Goal: Task Accomplishment & Management: Use online tool/utility

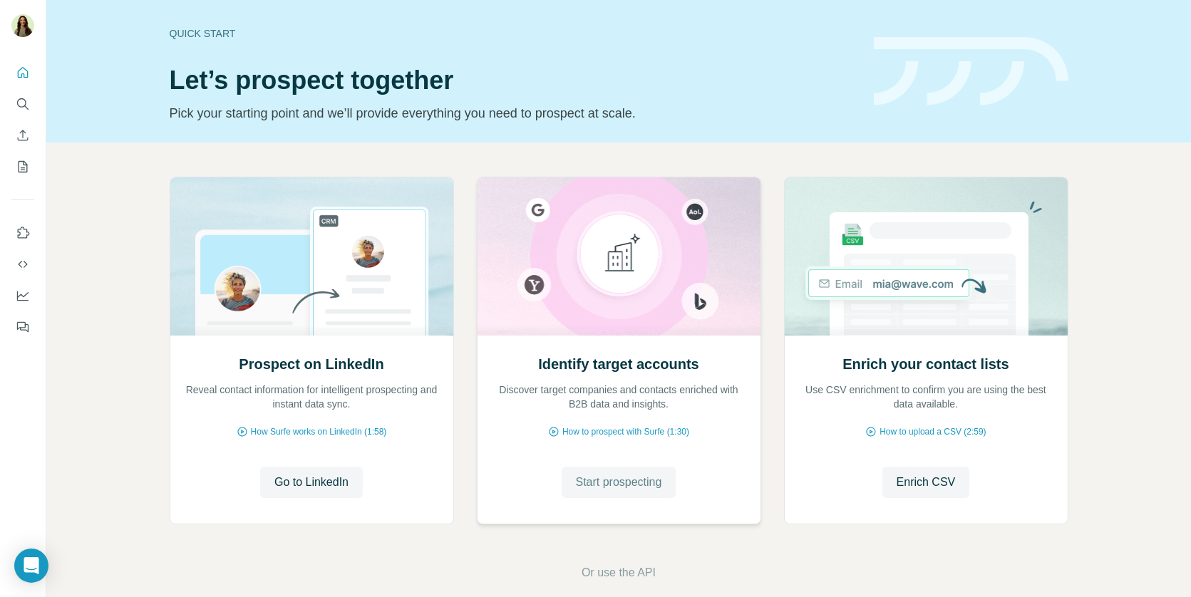
click at [584, 482] on span "Start prospecting" at bounding box center [619, 482] width 86 height 17
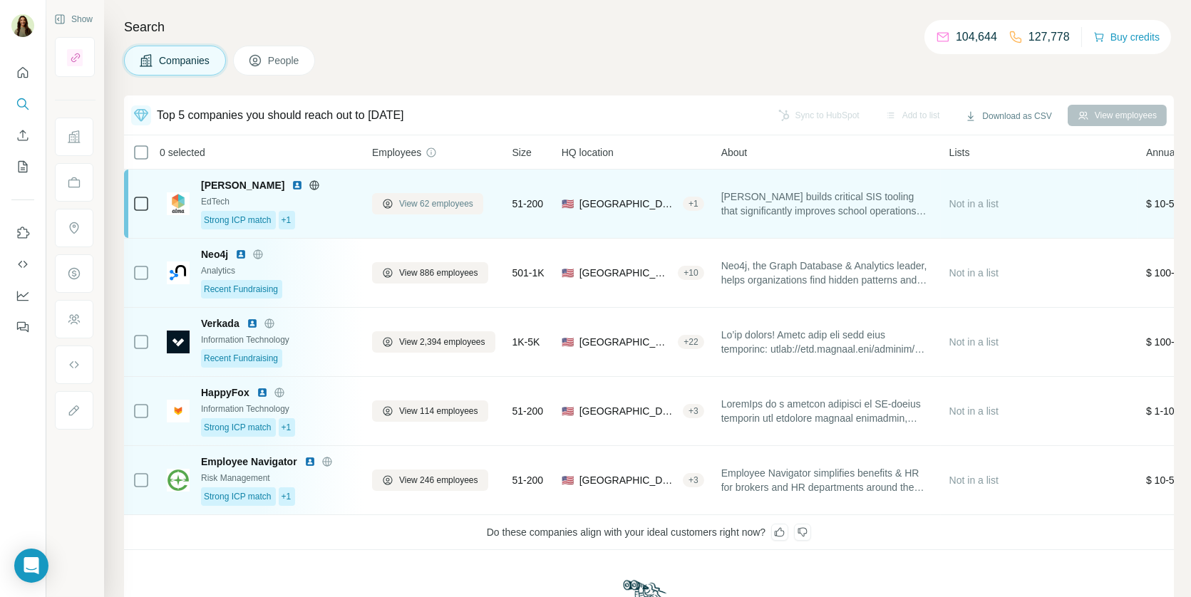
click at [406, 202] on span "View 62 employees" at bounding box center [436, 203] width 74 height 13
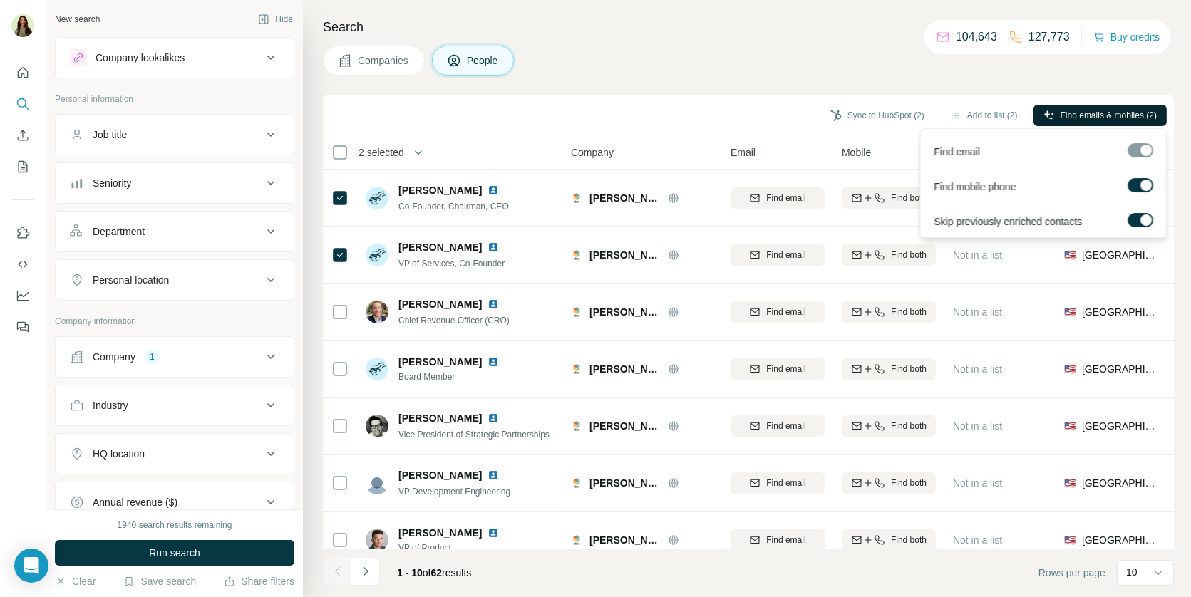
click at [1095, 109] on span "Find emails & mobiles (2)" at bounding box center [1108, 115] width 96 height 13
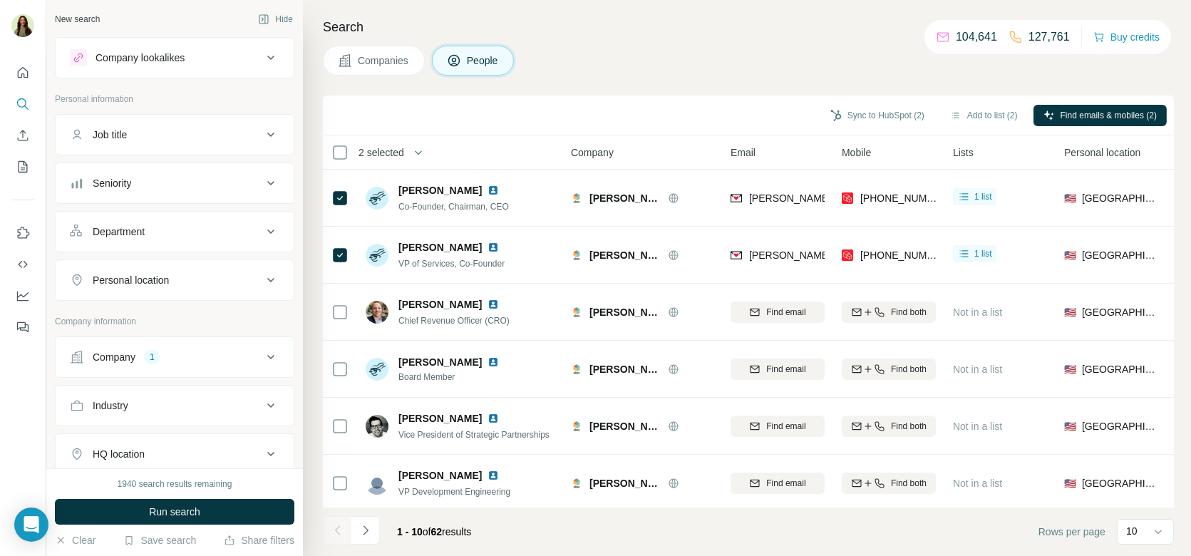
click at [196, 58] on div "Company lookalikes" at bounding box center [166, 57] width 192 height 17
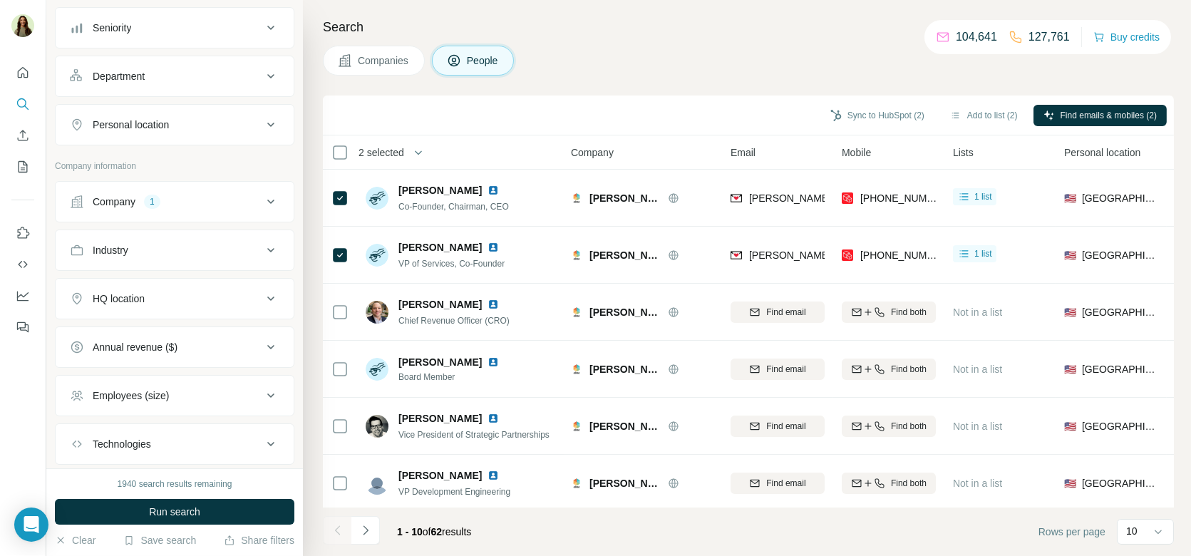
scroll to position [297, 0]
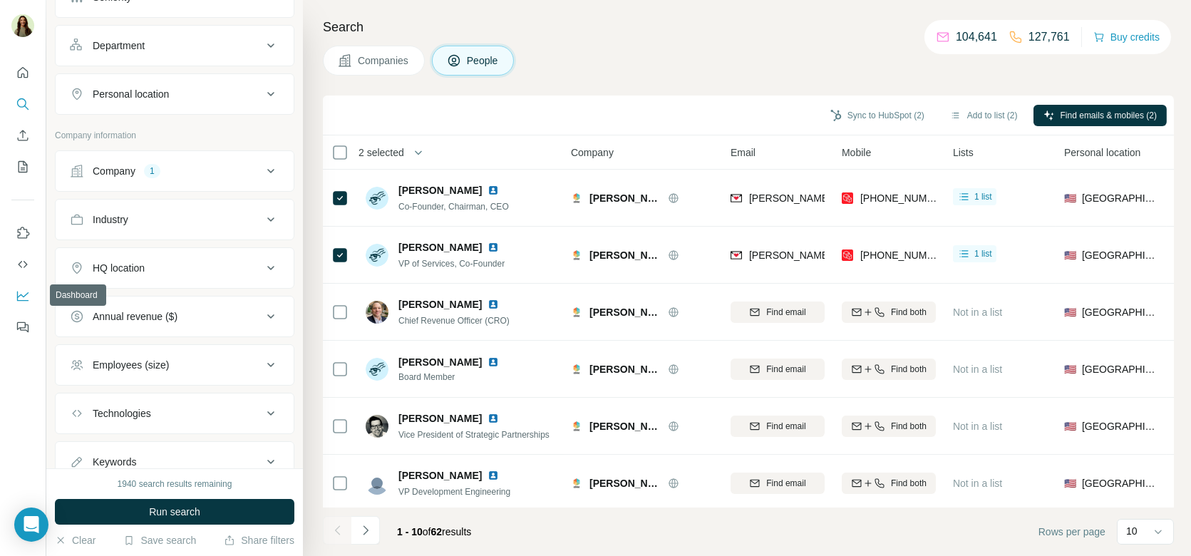
click at [25, 292] on icon "Dashboard" at bounding box center [23, 296] width 14 height 14
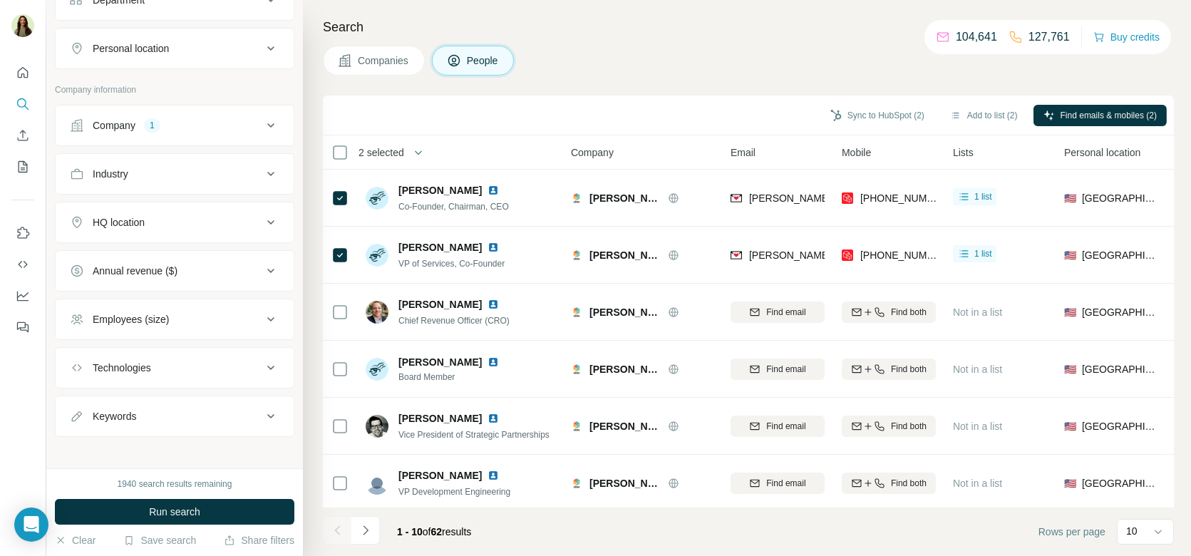
click at [168, 361] on div "Technologies" at bounding box center [166, 368] width 192 height 14
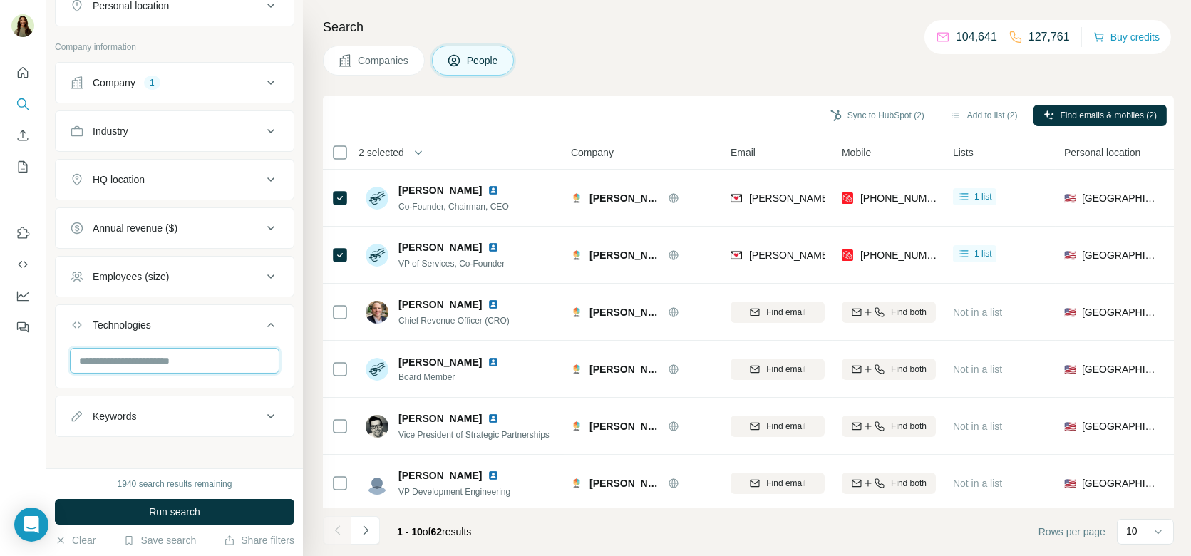
click at [160, 361] on input "text" at bounding box center [175, 361] width 210 height 26
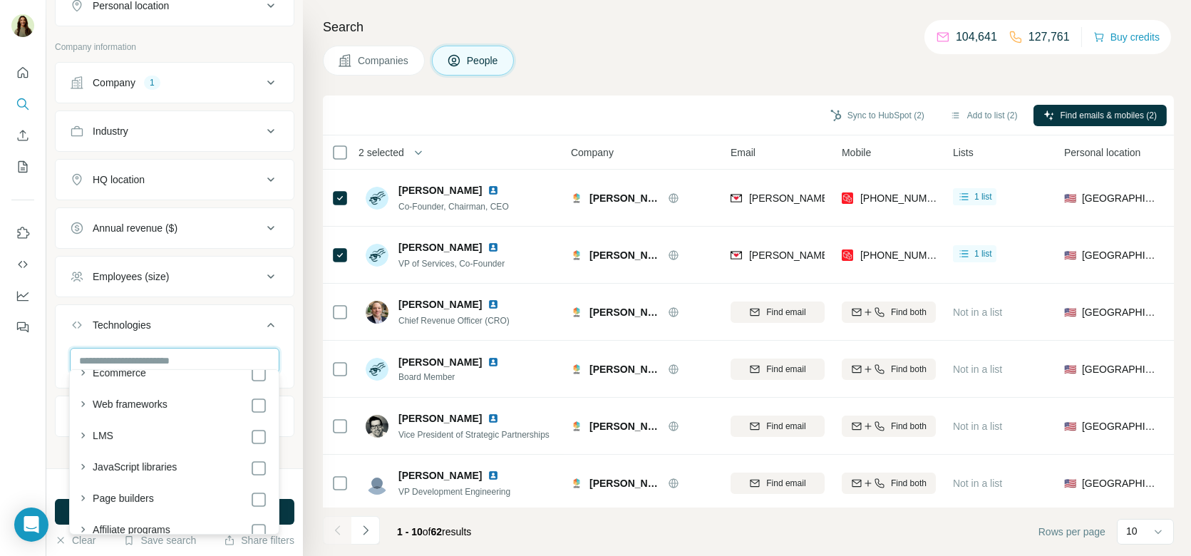
scroll to position [438, 0]
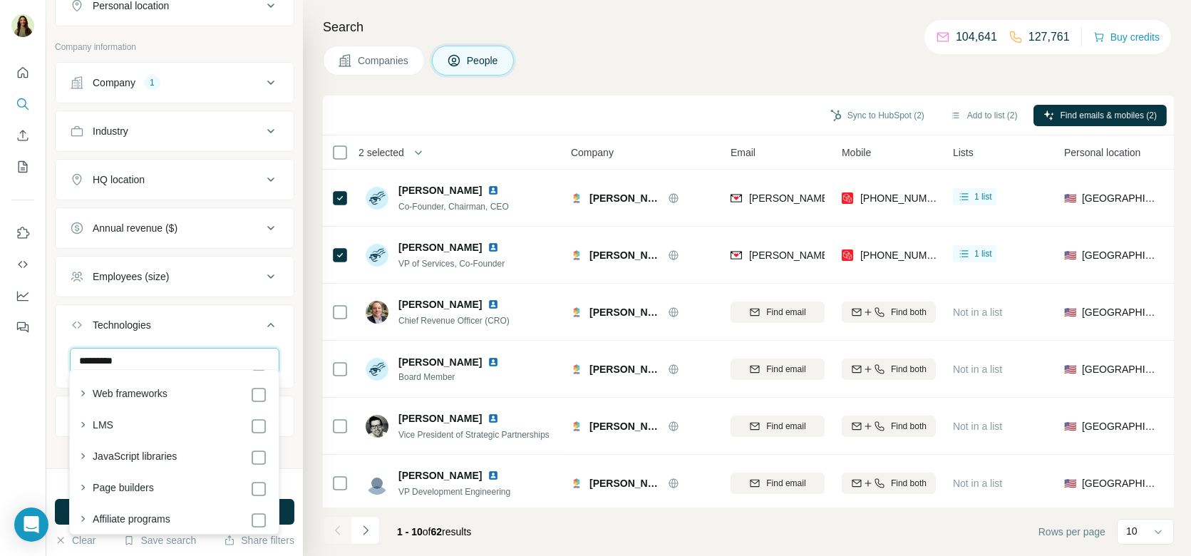
type input "**********"
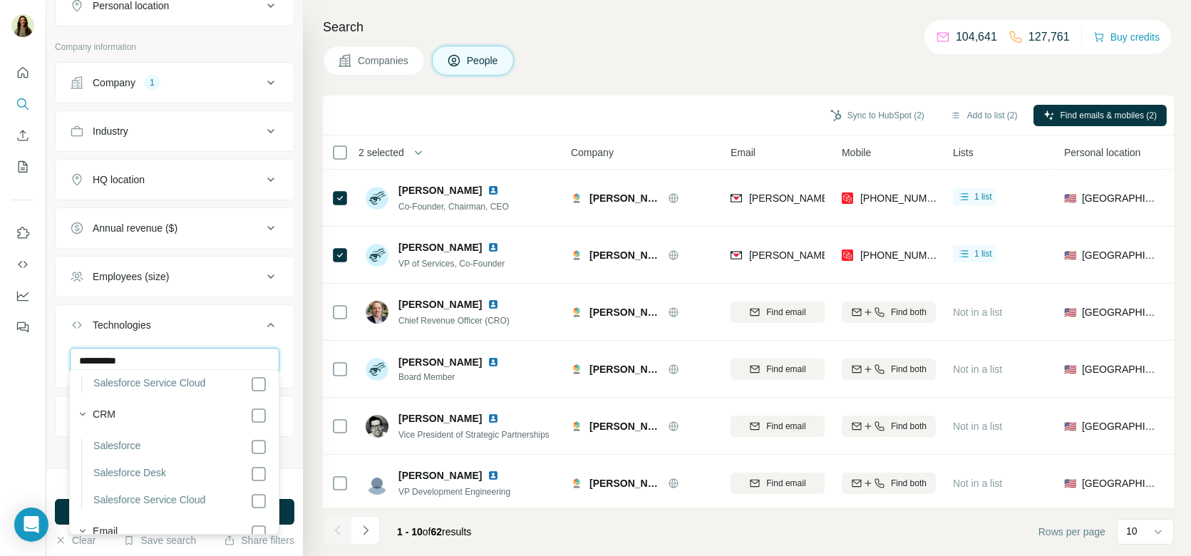
scroll to position [317, 0]
click at [122, 352] on input "**********" at bounding box center [175, 361] width 210 height 26
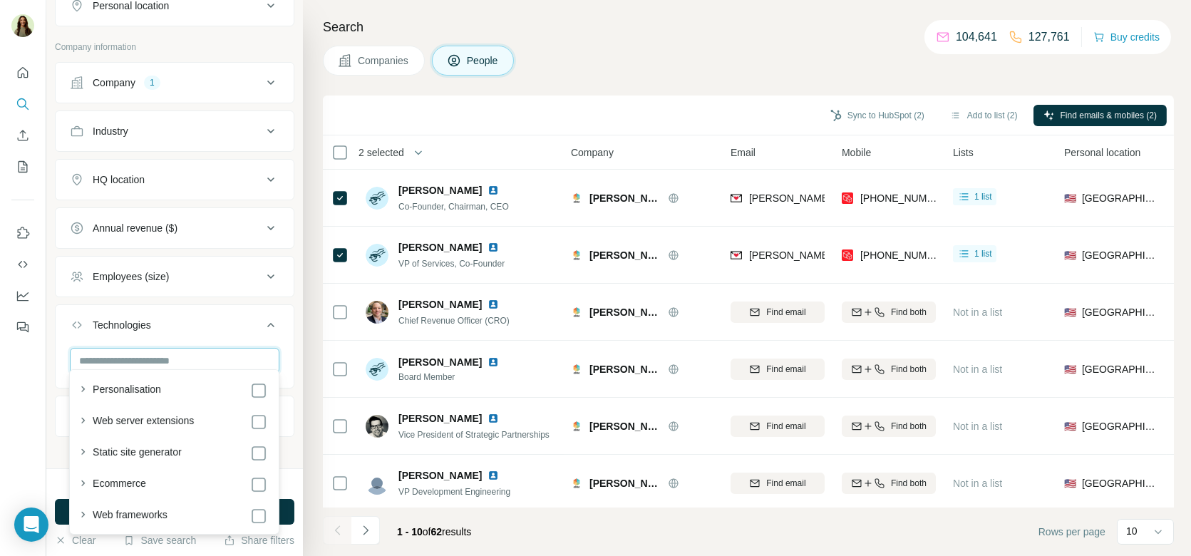
click at [138, 357] on input "text" at bounding box center [175, 361] width 210 height 26
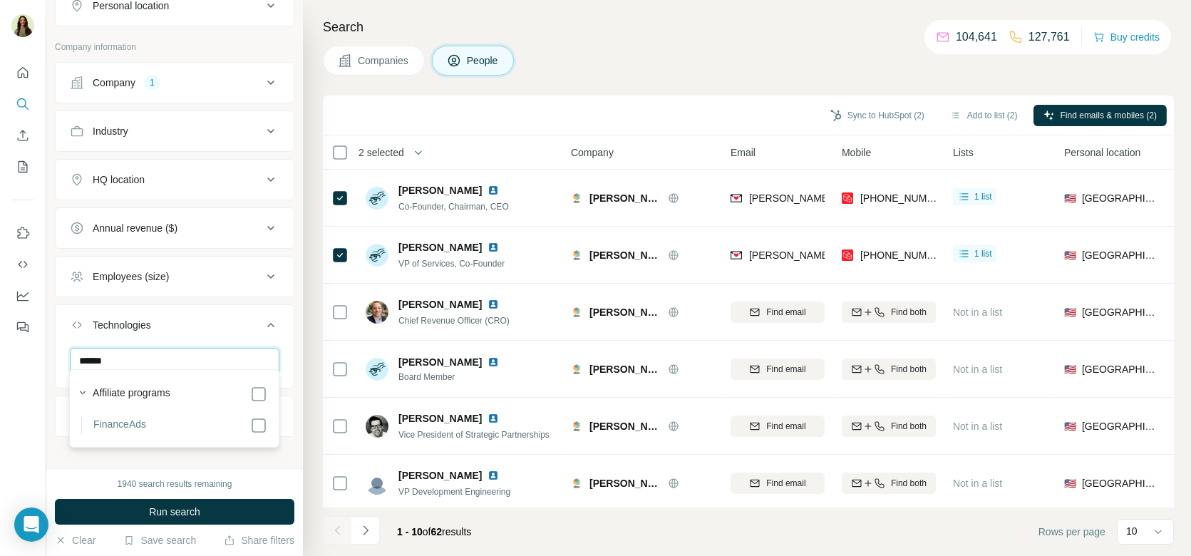
scroll to position [0, 0]
type input "*"
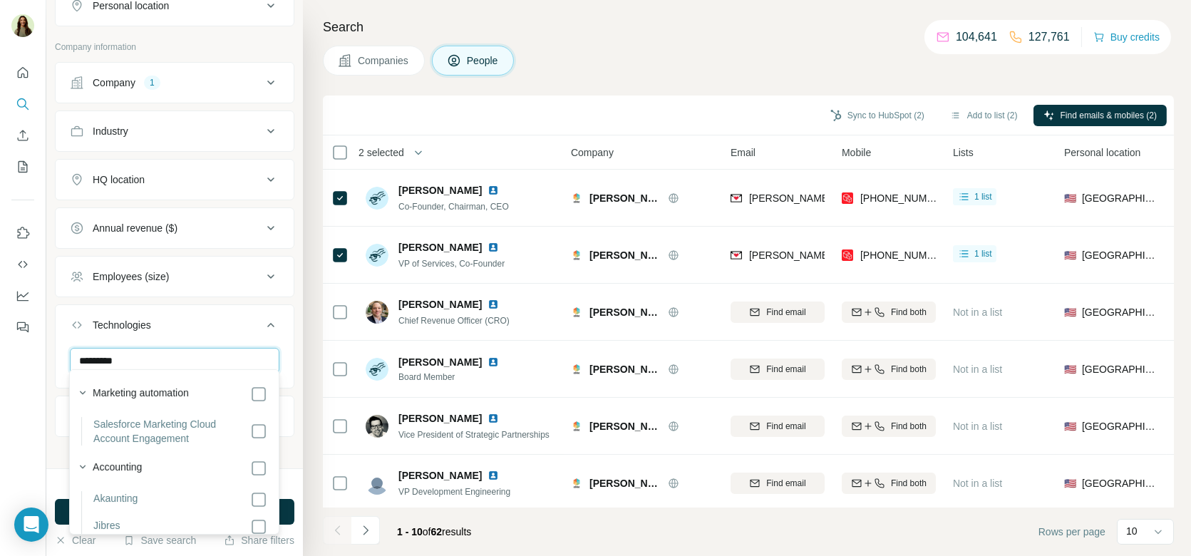
type input "**********"
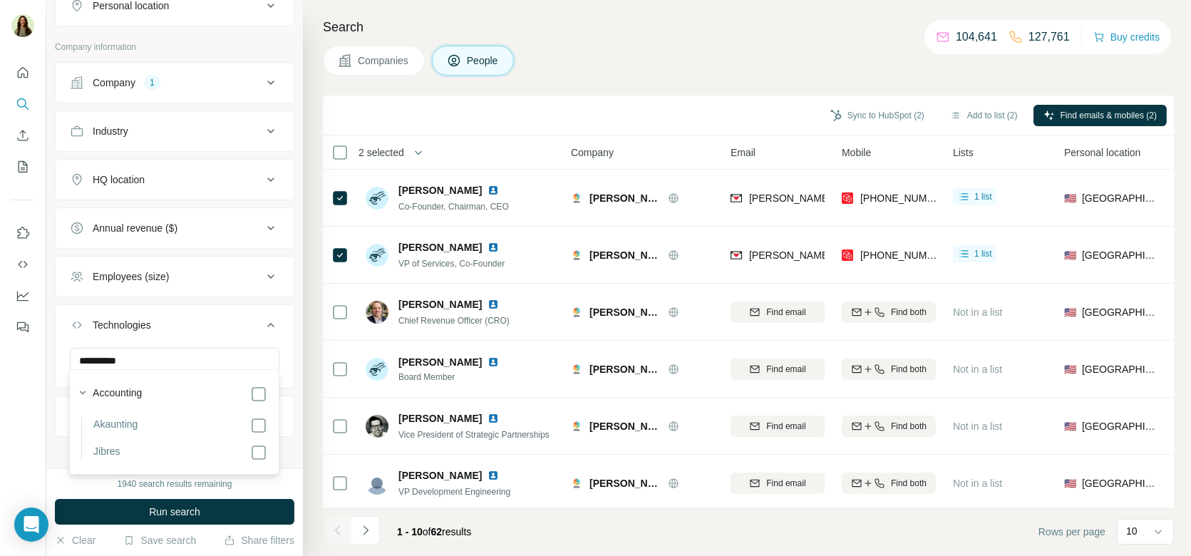
click at [267, 324] on icon at bounding box center [270, 324] width 17 height 17
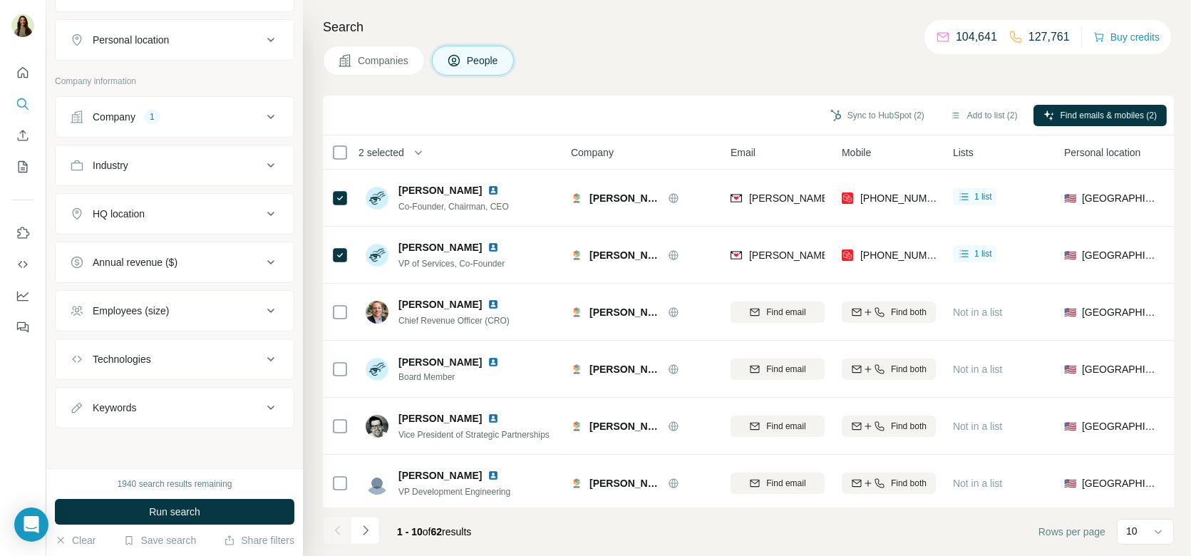
scroll to position [343, 0]
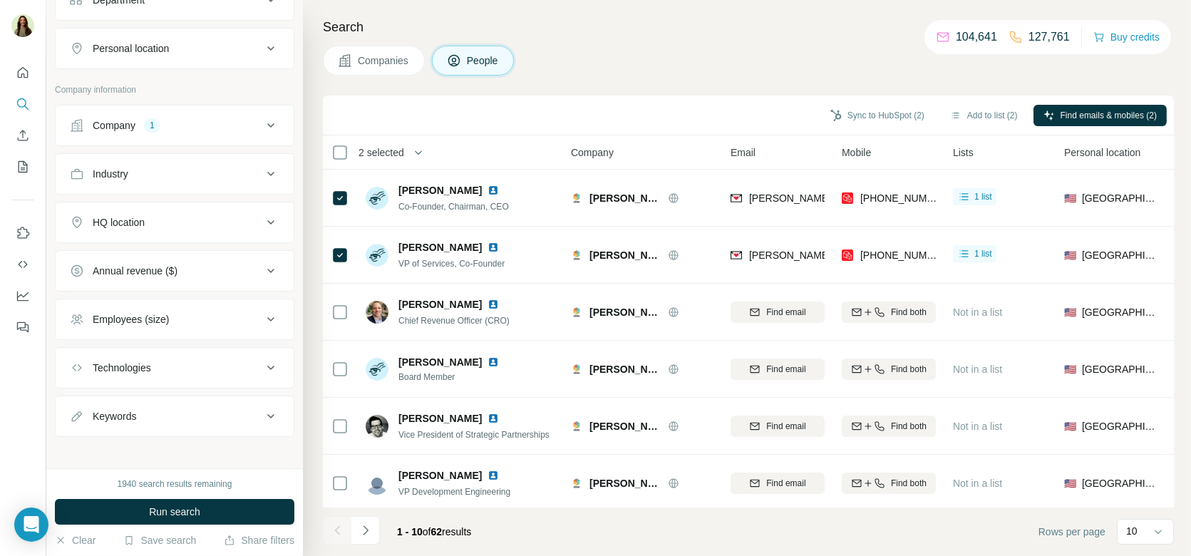
click at [225, 415] on div "Keywords" at bounding box center [166, 416] width 192 height 14
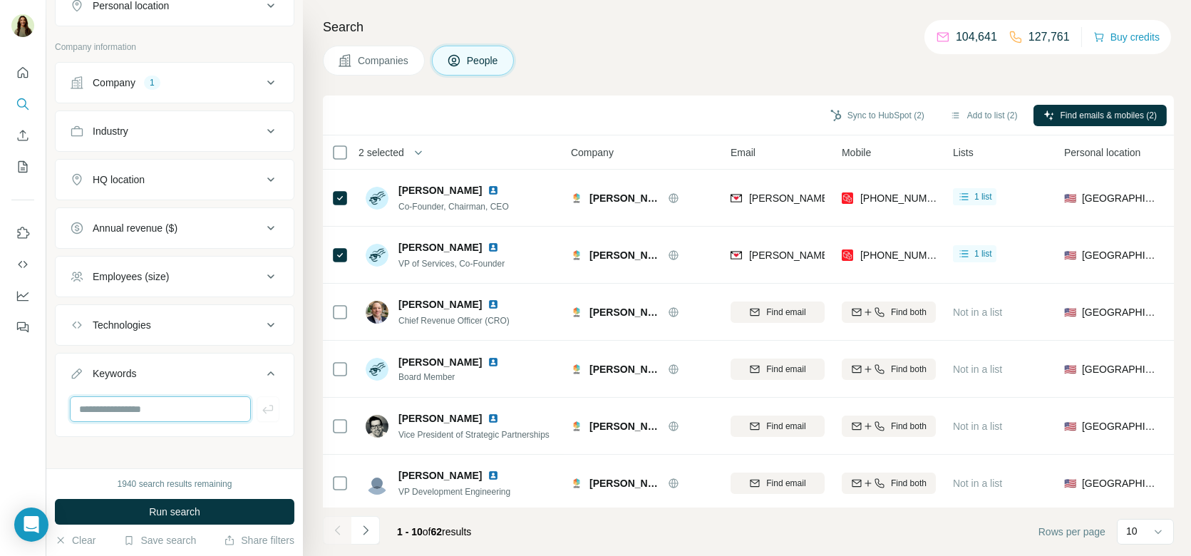
click at [192, 396] on input "text" at bounding box center [160, 409] width 181 height 26
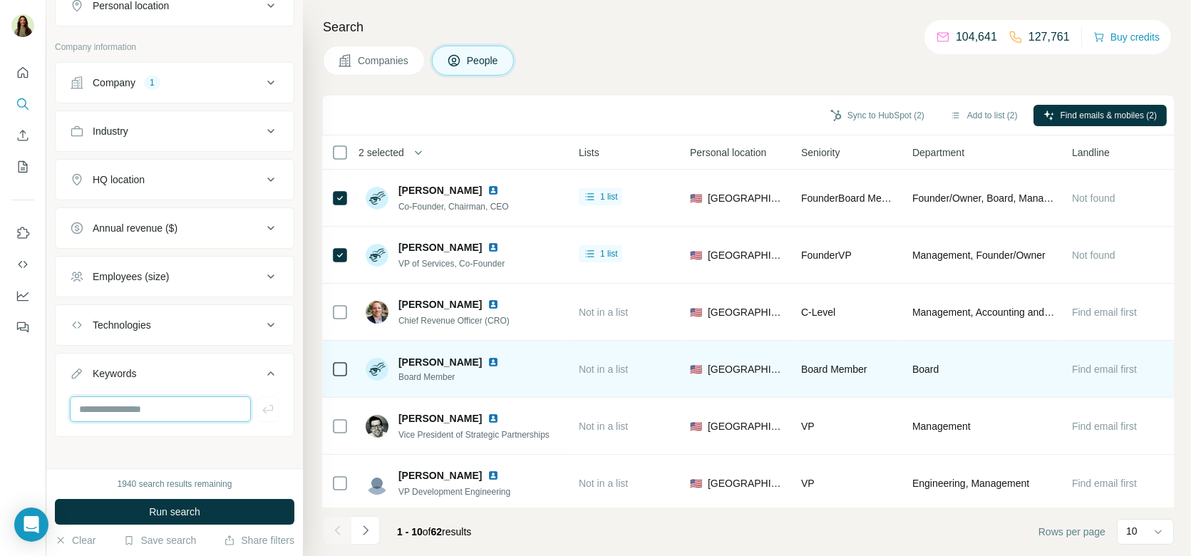
scroll to position [0, 245]
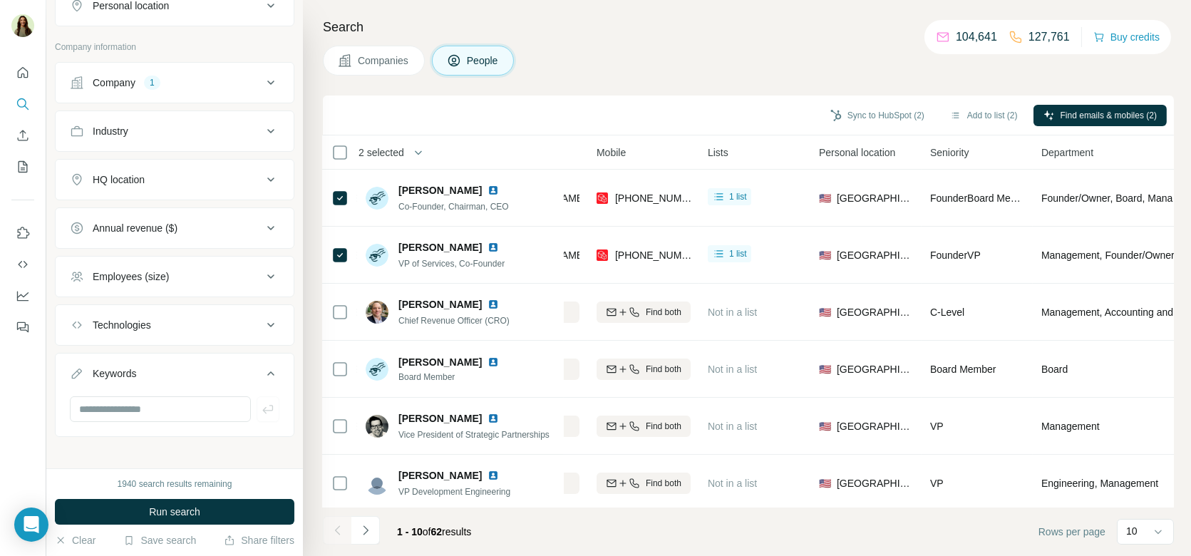
click at [378, 70] on button "Companies" at bounding box center [374, 61] width 102 height 30
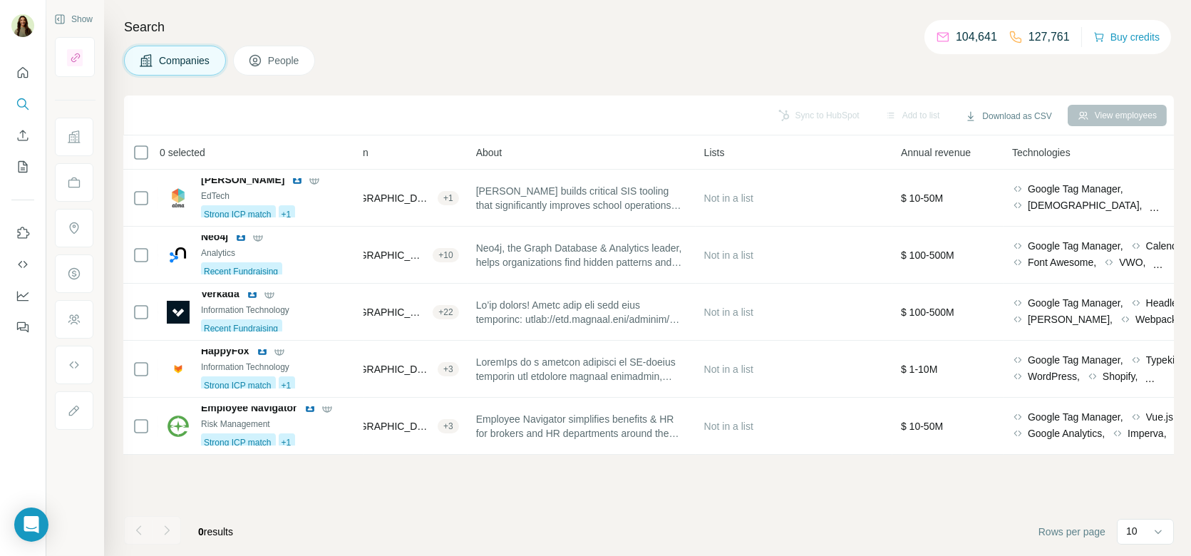
scroll to position [0, 0]
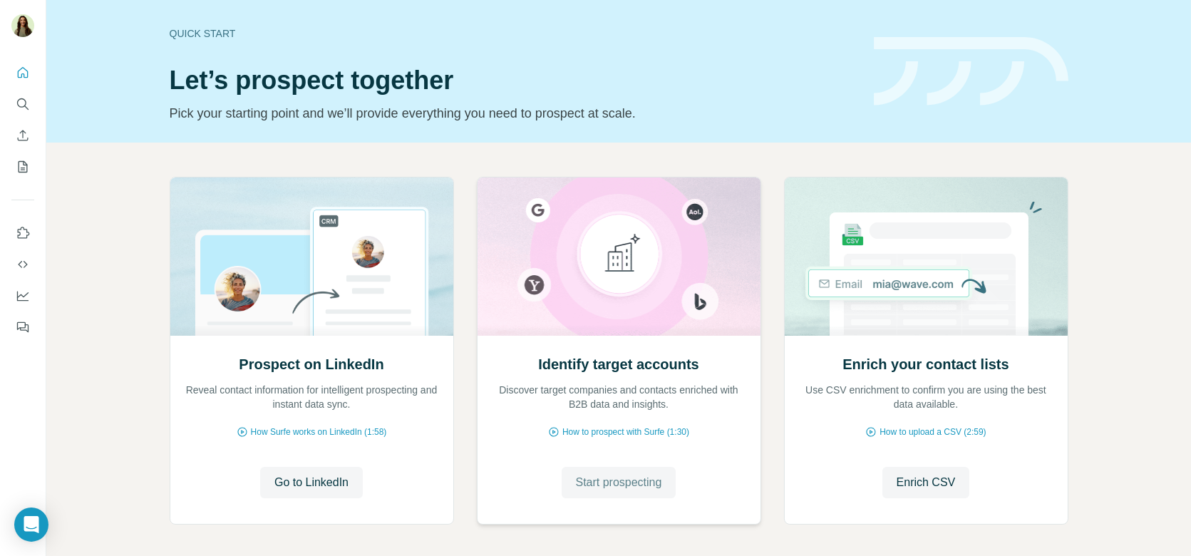
click at [628, 482] on span "Start prospecting" at bounding box center [619, 482] width 86 height 17
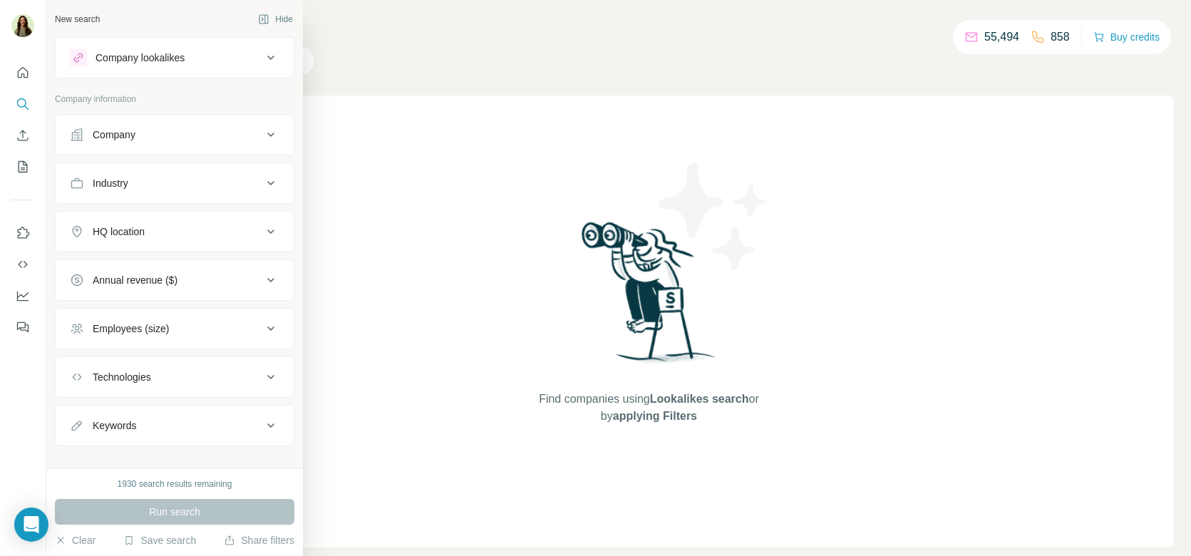
click at [135, 39] on div "Company lookalikes" at bounding box center [174, 57] width 239 height 41
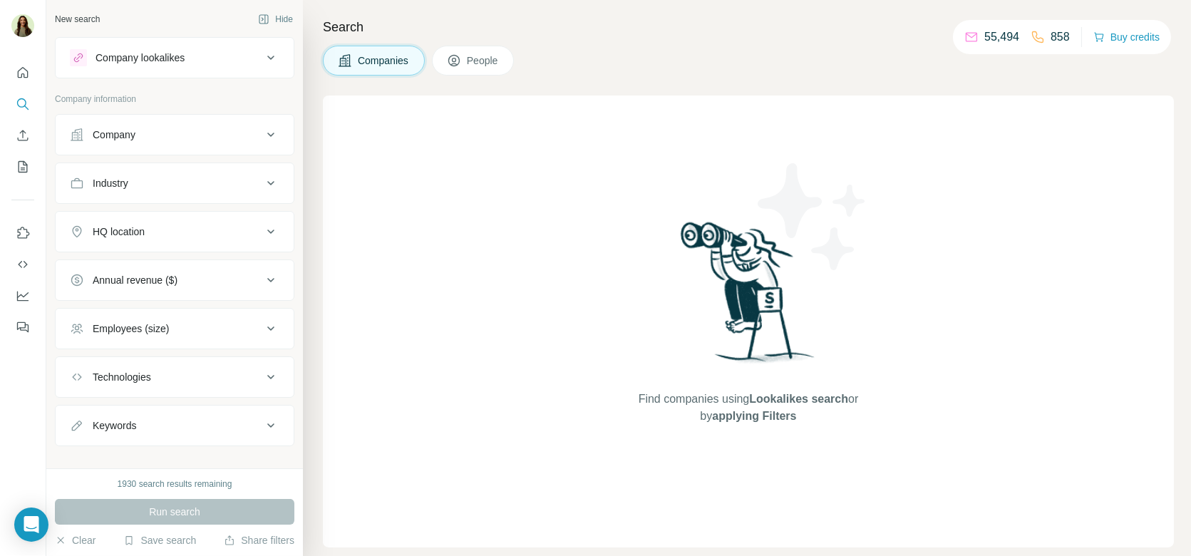
click at [138, 57] on div "Company lookalikes" at bounding box center [139, 58] width 89 height 14
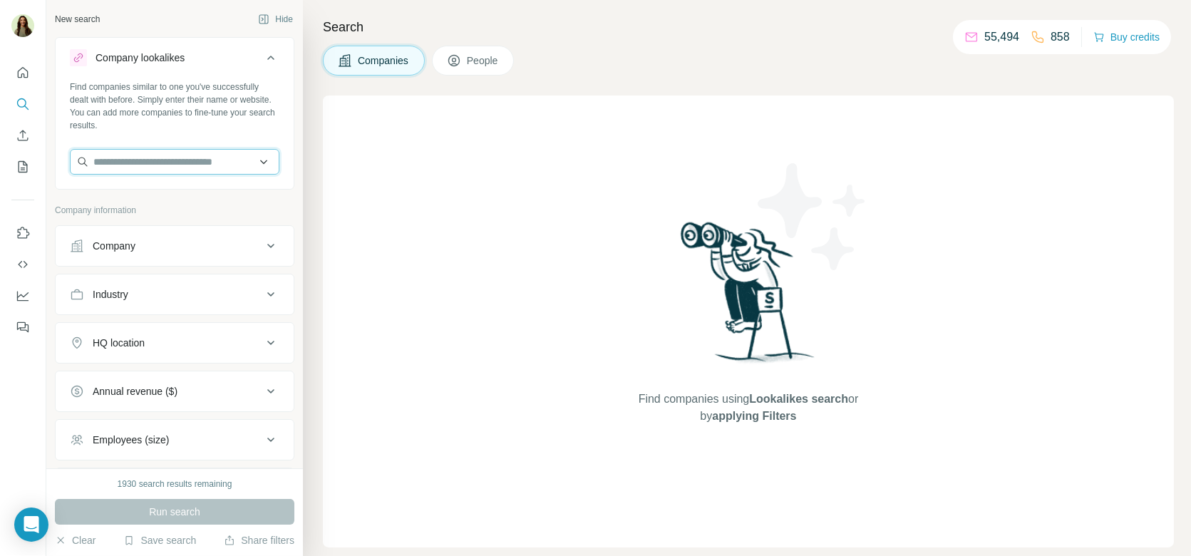
click at [155, 160] on input "text" at bounding box center [175, 162] width 210 height 26
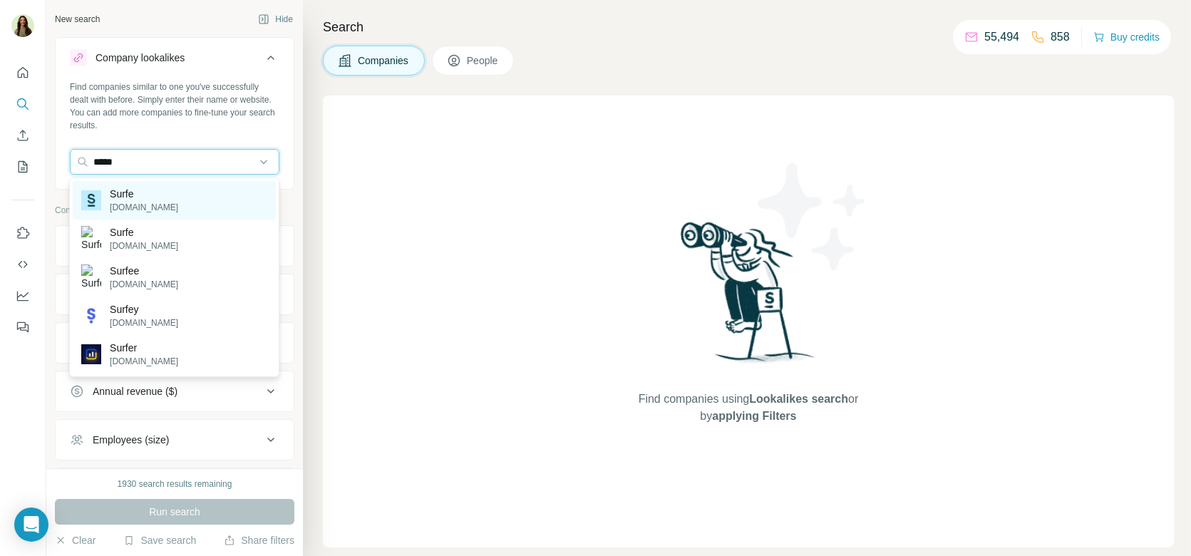
type input "*****"
click at [166, 200] on div "Surfe [DOMAIN_NAME]" at bounding box center [174, 200] width 203 height 38
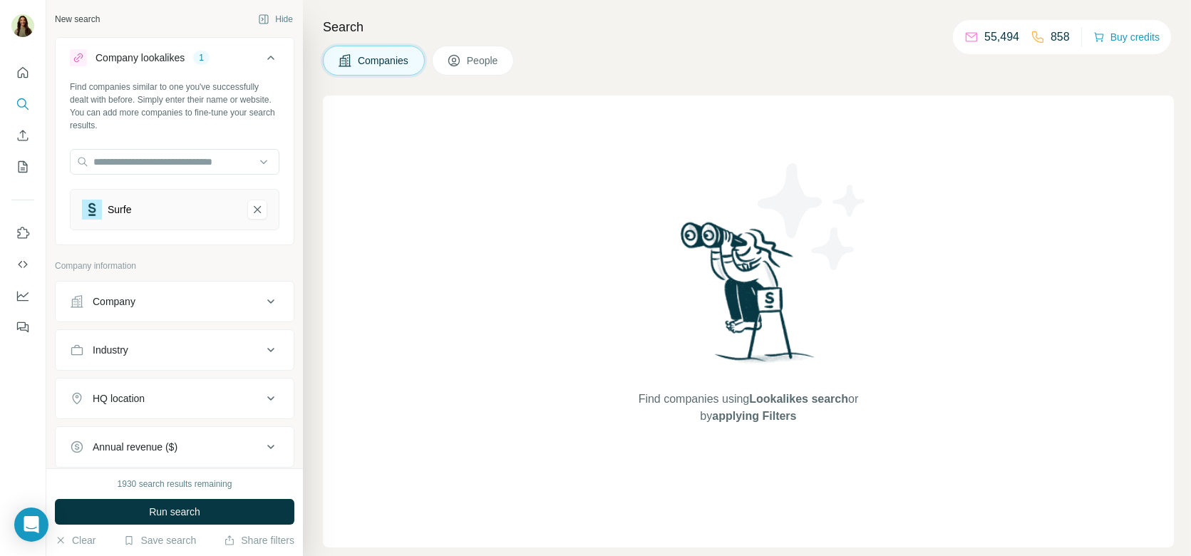
click at [148, 497] on div "1930 search results remaining Run search Clear Save search Share filters" at bounding box center [174, 512] width 257 height 88
click at [150, 502] on button "Run search" at bounding box center [174, 512] width 239 height 26
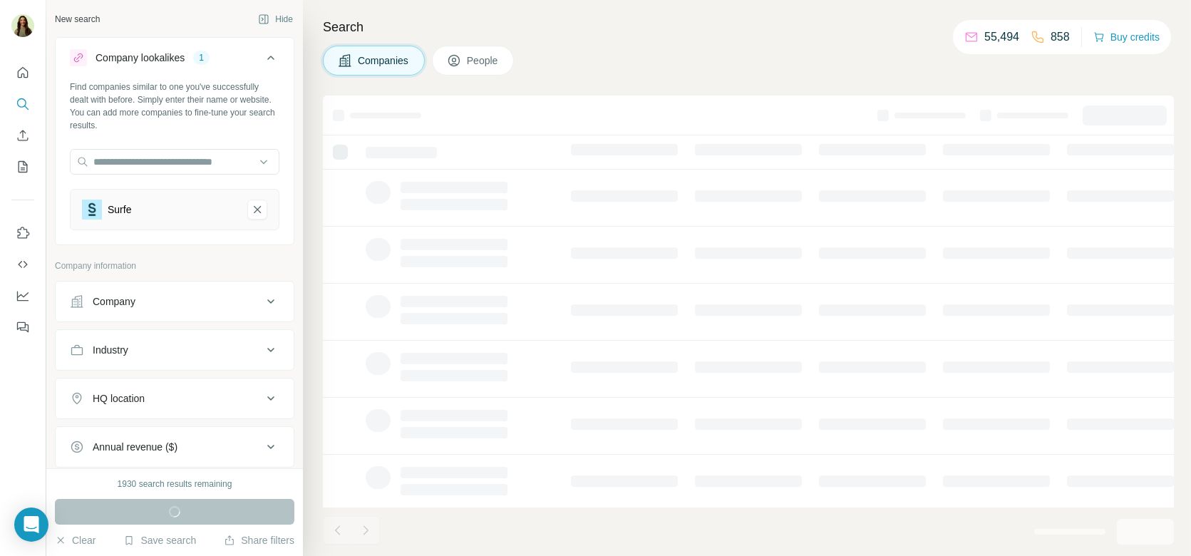
scroll to position [178, 0]
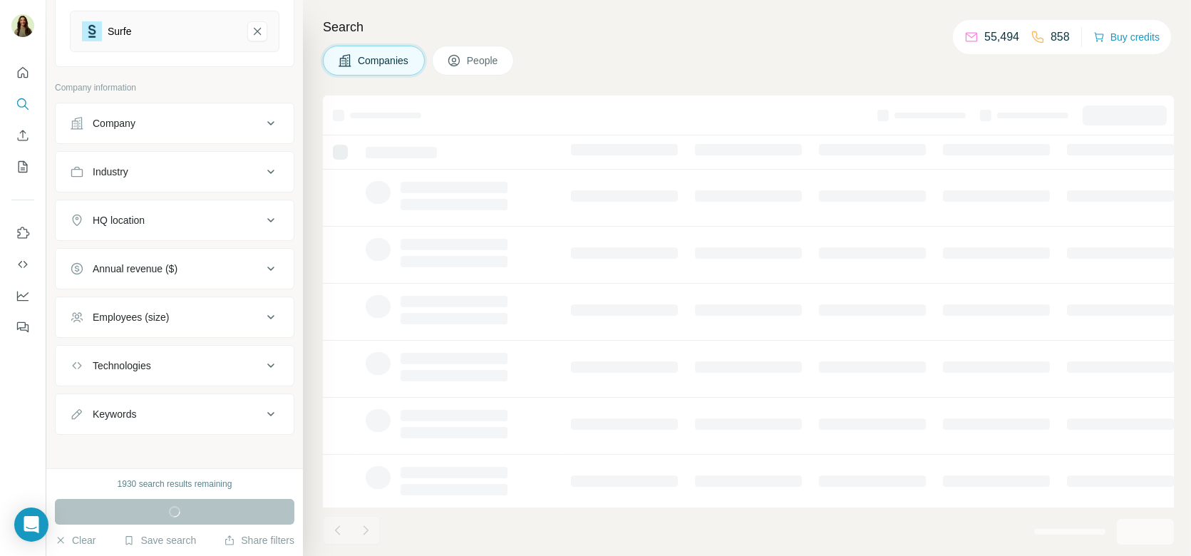
click at [145, 166] on div "Industry" at bounding box center [166, 172] width 192 height 14
click at [131, 205] on input at bounding box center [167, 208] width 176 height 16
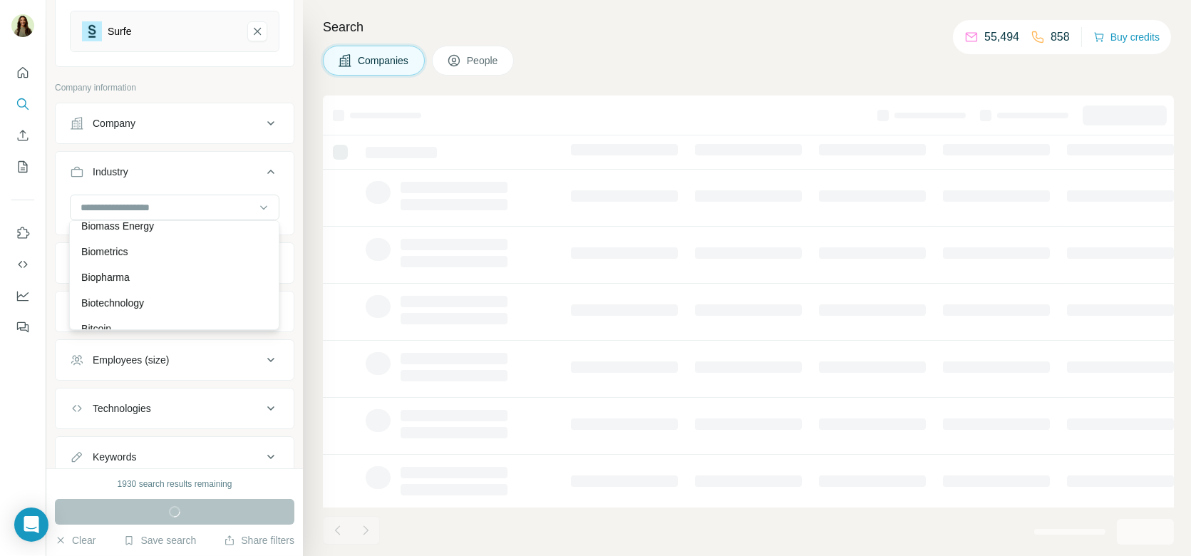
scroll to position [1383, 0]
click at [123, 211] on input at bounding box center [167, 208] width 176 height 16
click at [129, 207] on input at bounding box center [167, 208] width 176 height 16
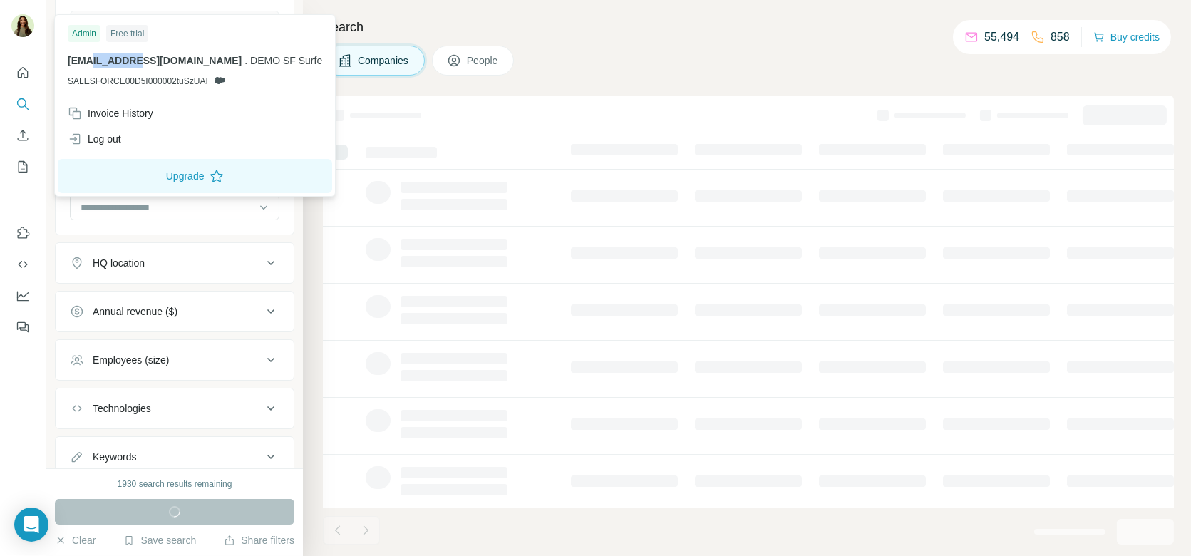
drag, startPoint x: 91, startPoint y: 57, endPoint x: 140, endPoint y: 56, distance: 48.5
click at [140, 56] on span "[EMAIL_ADDRESS][DOMAIN_NAME]" at bounding box center [155, 60] width 174 height 11
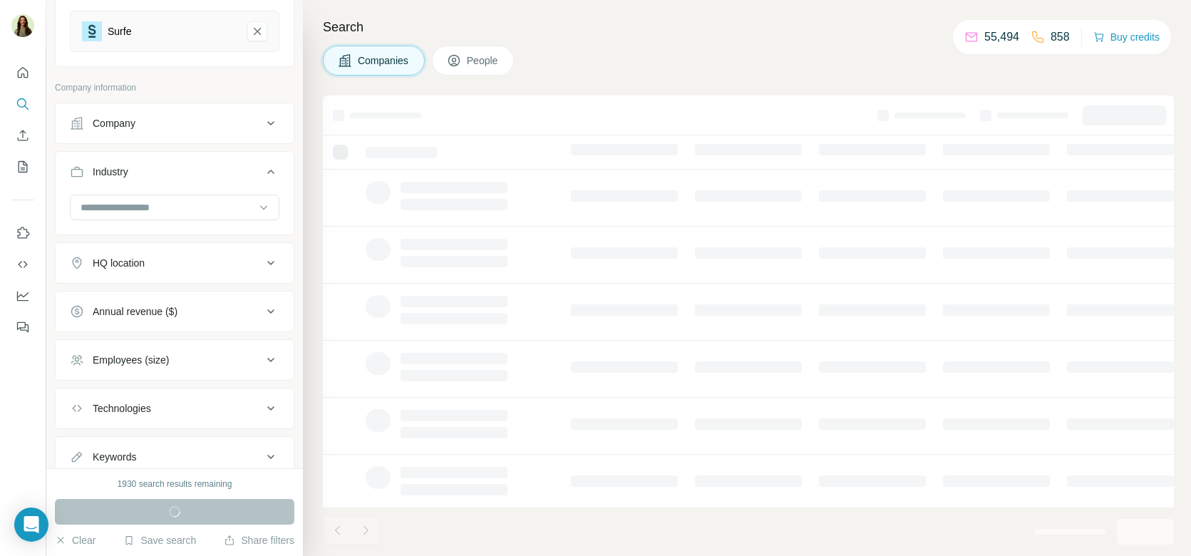
click at [297, 72] on div "New search Hide Company lookalikes 1 Find companies similar to one you've succe…" at bounding box center [174, 234] width 257 height 468
click at [169, 205] on input at bounding box center [167, 208] width 176 height 16
click at [201, 205] on input at bounding box center [167, 208] width 176 height 16
click at [463, 59] on button "People" at bounding box center [473, 61] width 83 height 30
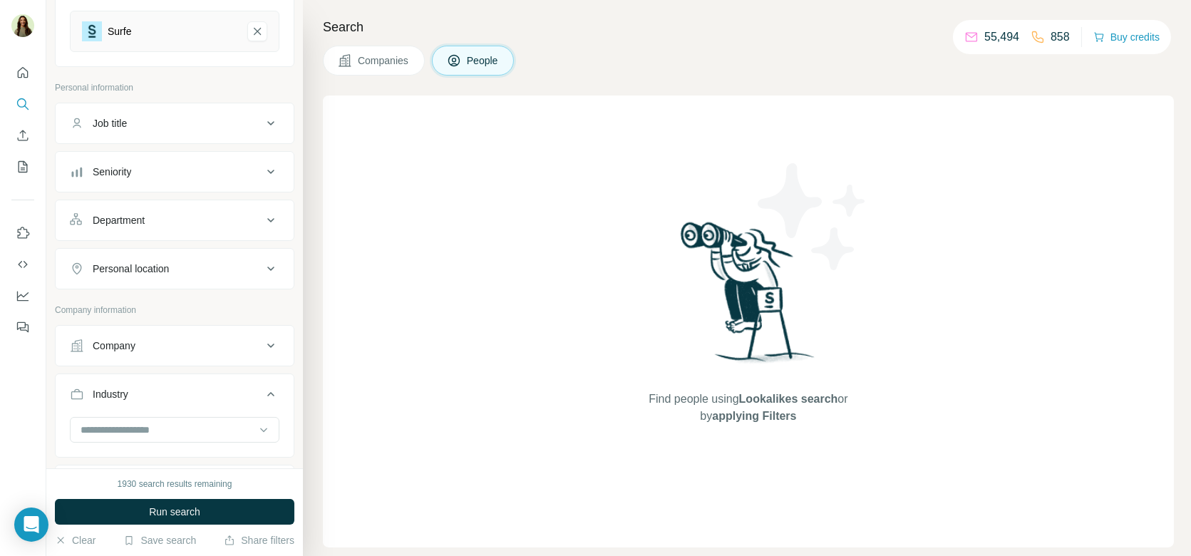
scroll to position [150, 0]
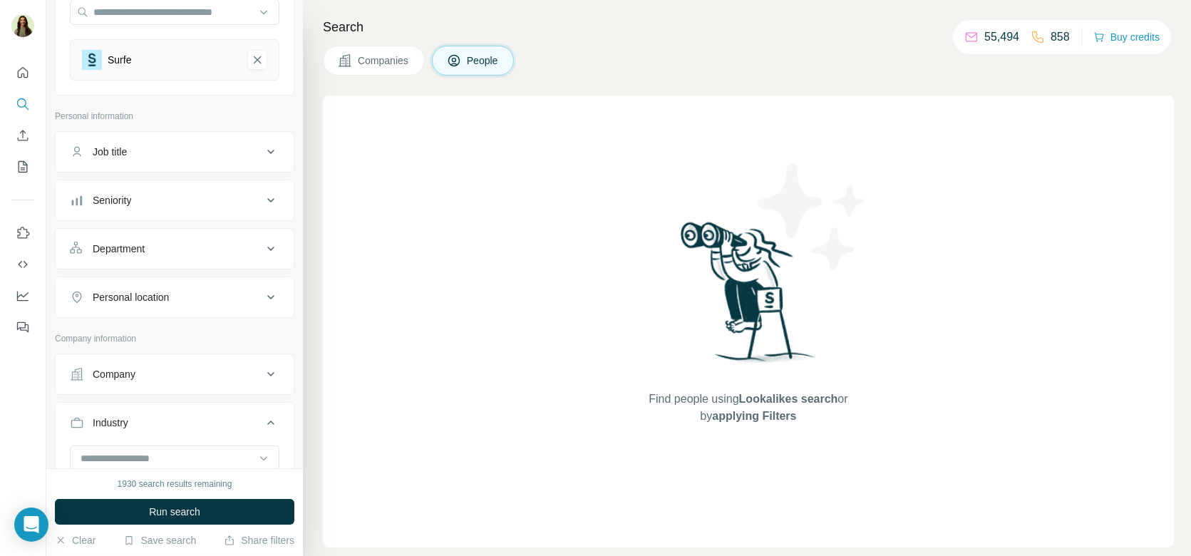
click at [150, 244] on div "Department" at bounding box center [166, 249] width 192 height 14
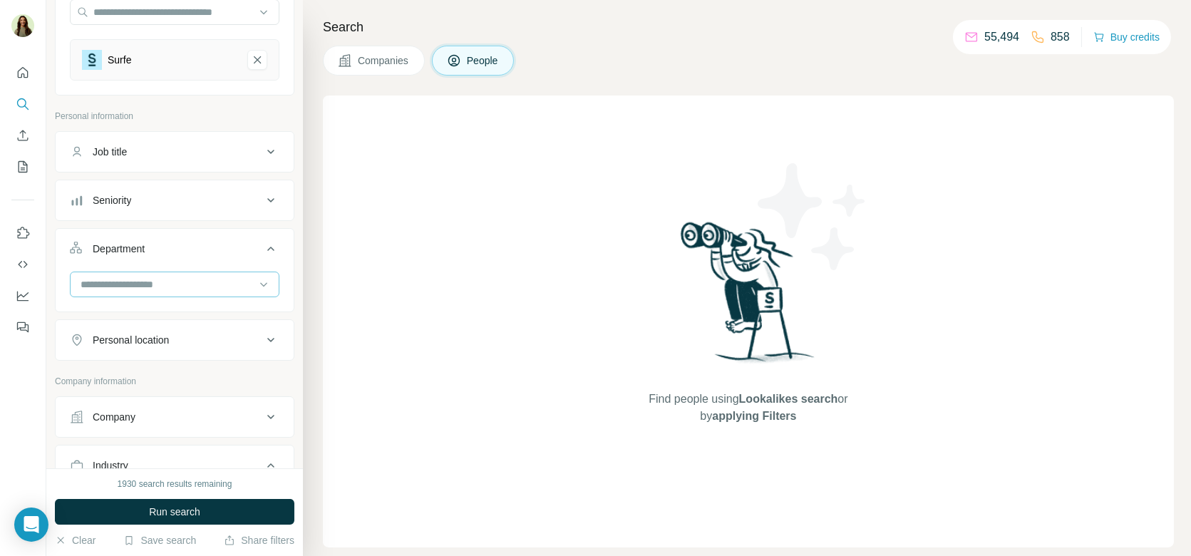
click at [140, 285] on input at bounding box center [167, 285] width 176 height 16
click at [147, 201] on div "Seniority" at bounding box center [166, 200] width 192 height 14
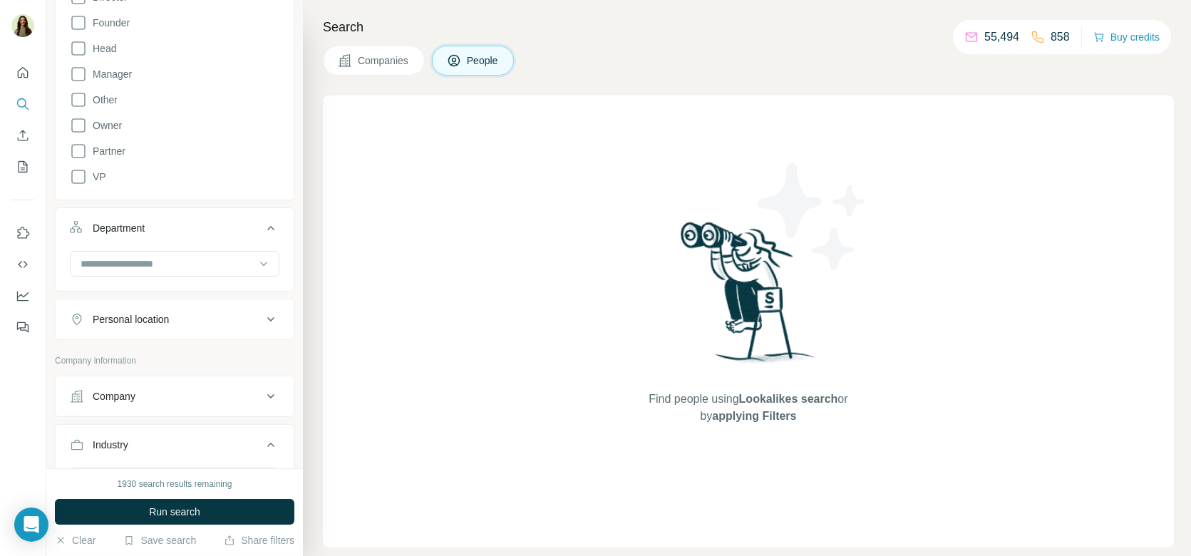
scroll to position [447, 0]
click at [164, 299] on button "Personal location" at bounding box center [175, 313] width 238 height 34
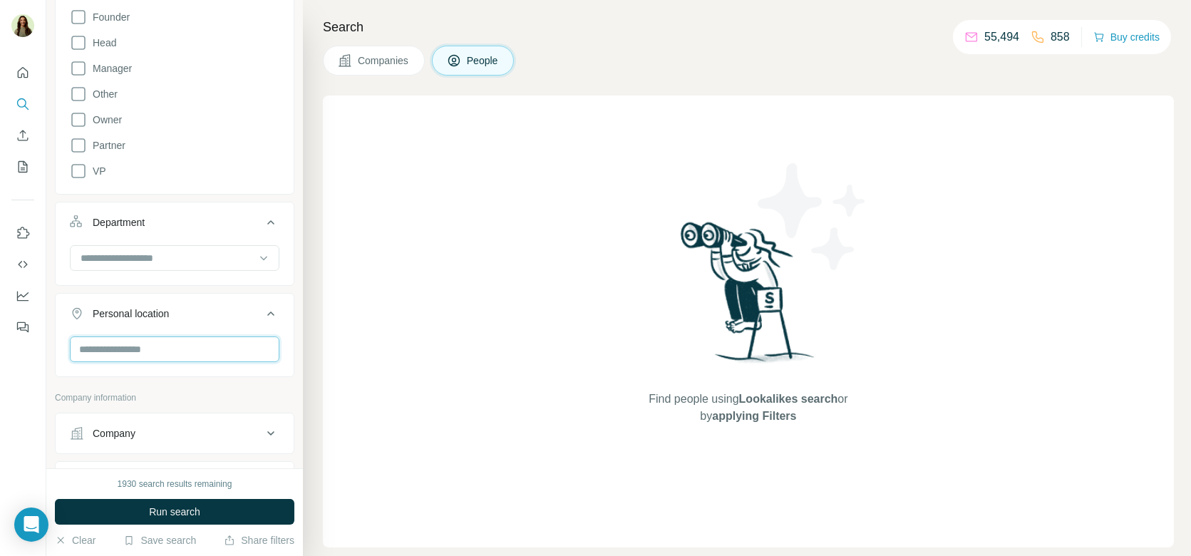
click at [167, 346] on input "text" at bounding box center [175, 349] width 210 height 26
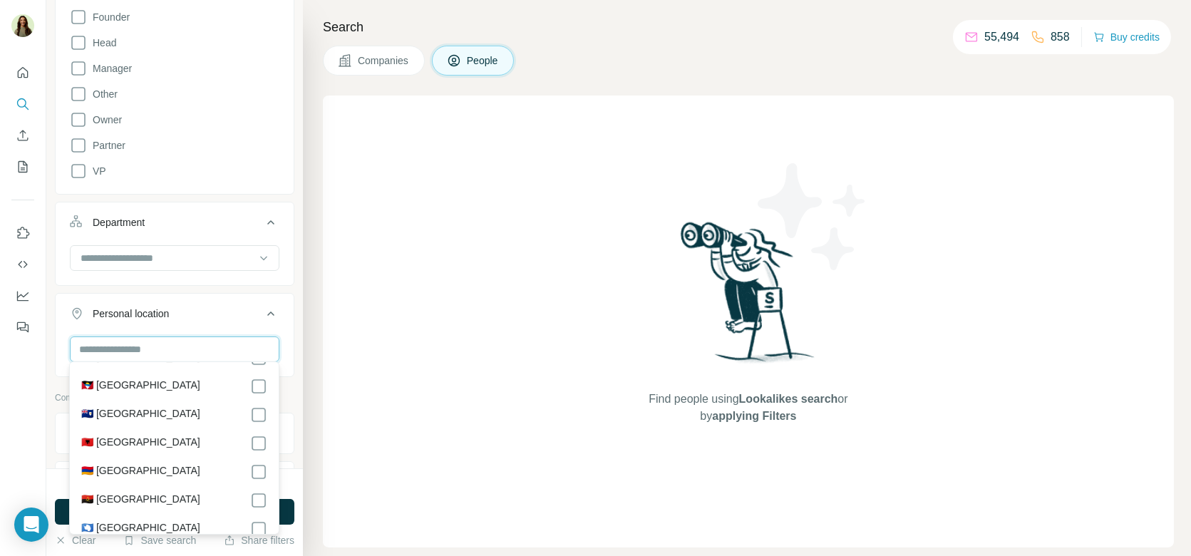
scroll to position [0, 0]
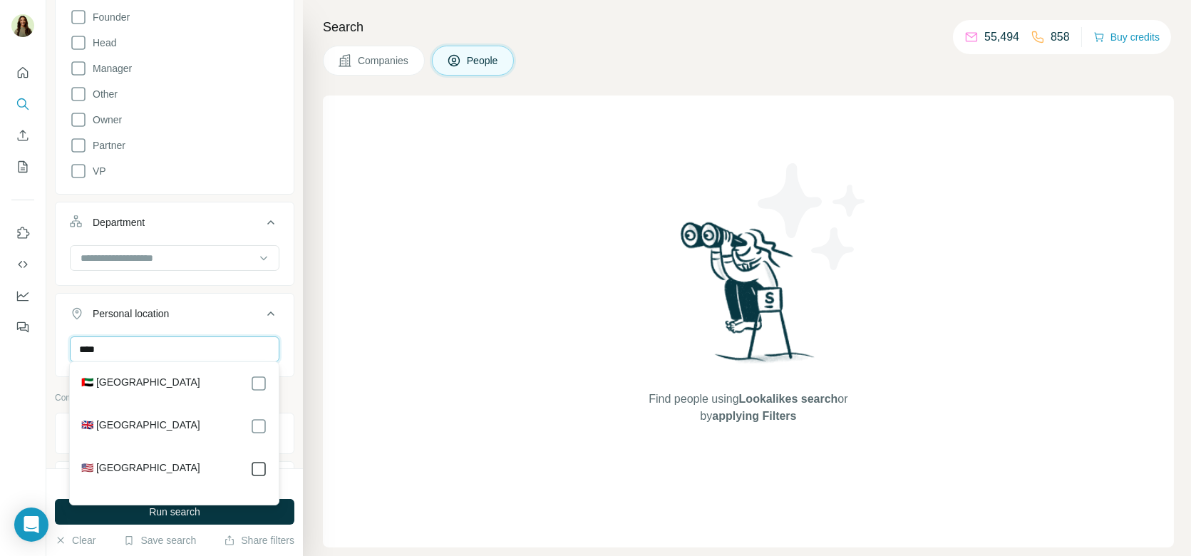
type input "****"
click at [197, 296] on button "Personal location 1" at bounding box center [175, 316] width 238 height 40
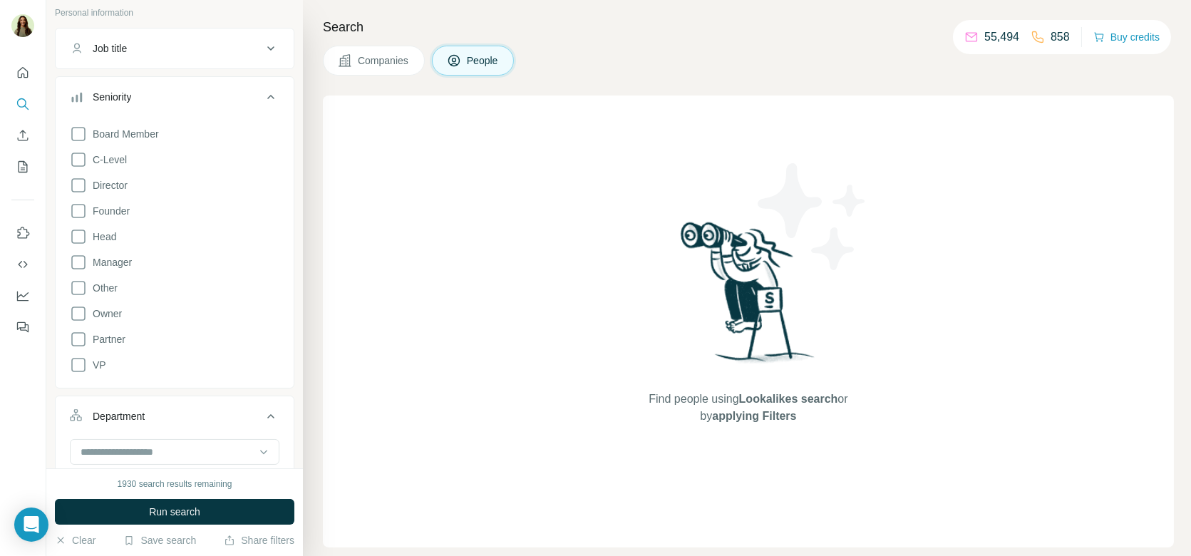
scroll to position [185, 0]
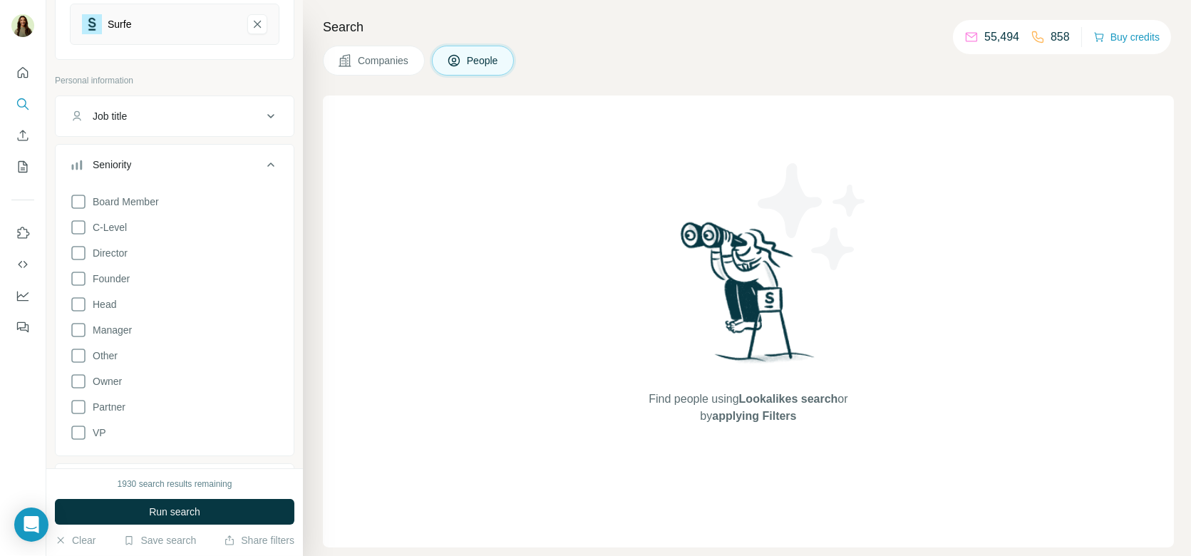
click at [383, 66] on span "Companies" at bounding box center [384, 60] width 52 height 14
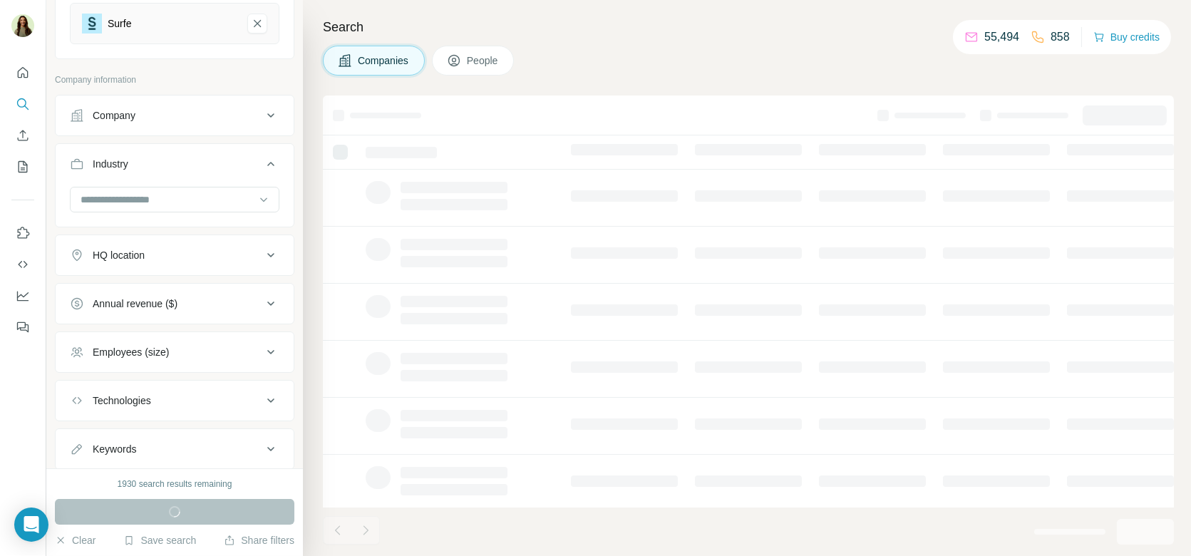
scroll to position [221, 0]
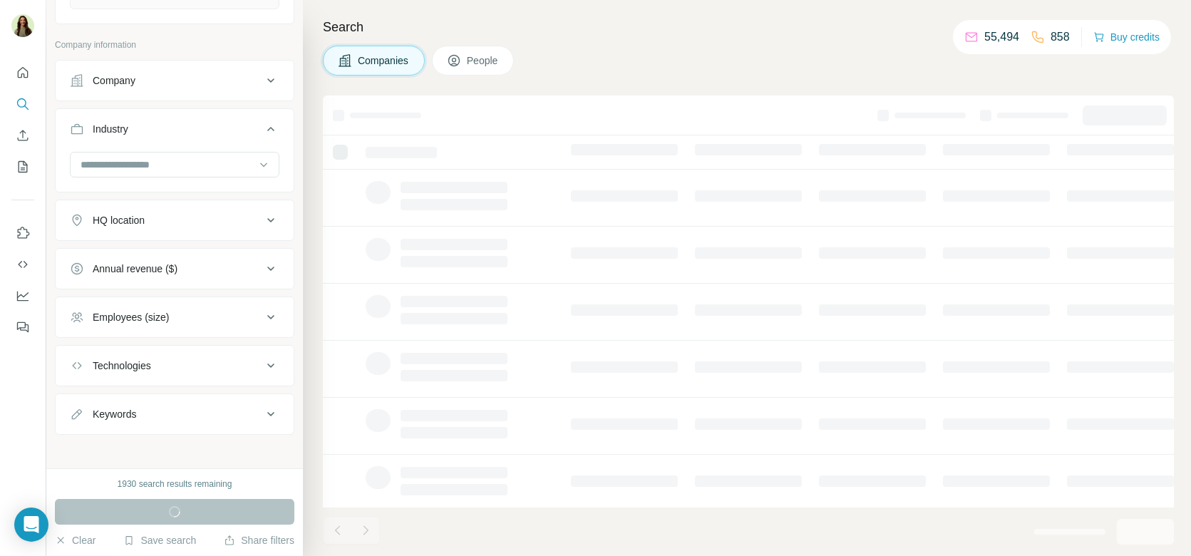
click at [148, 220] on div "HQ location" at bounding box center [166, 220] width 192 height 14
click at [154, 253] on input "text" at bounding box center [175, 256] width 210 height 26
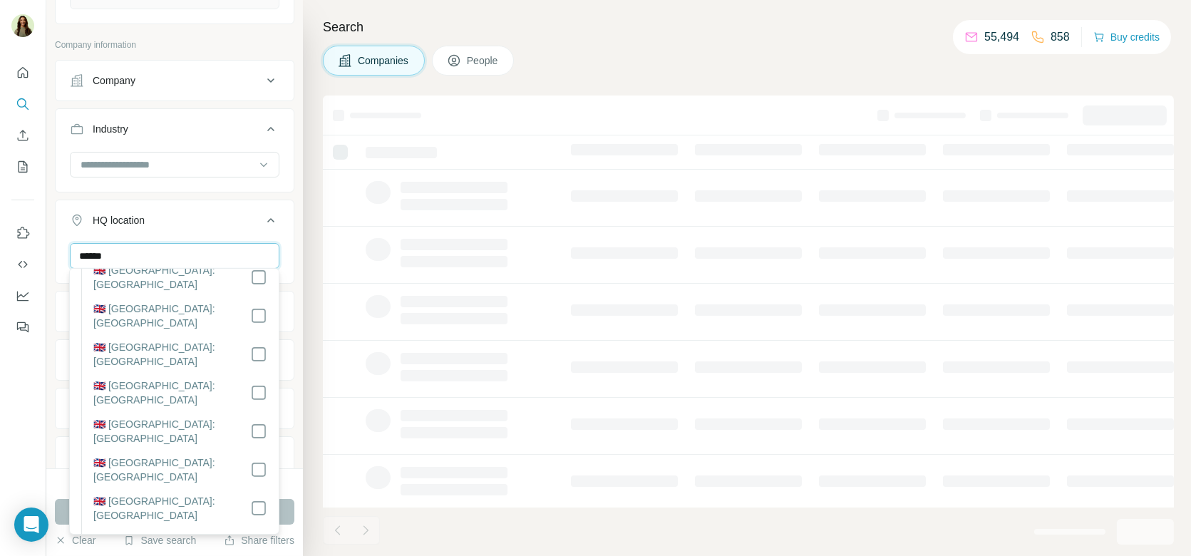
scroll to position [1171, 0]
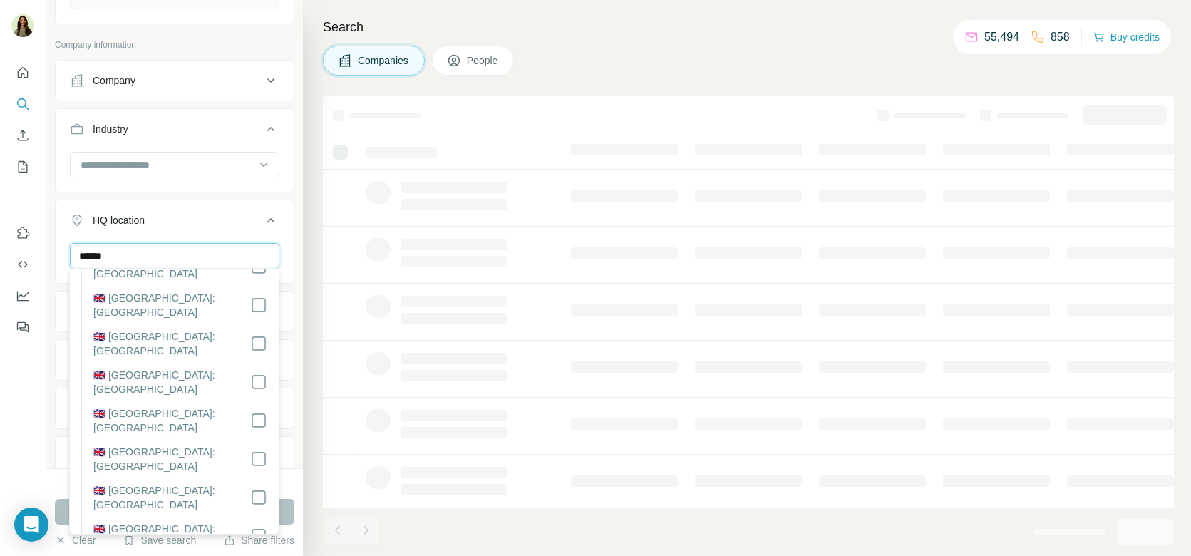
type input "******"
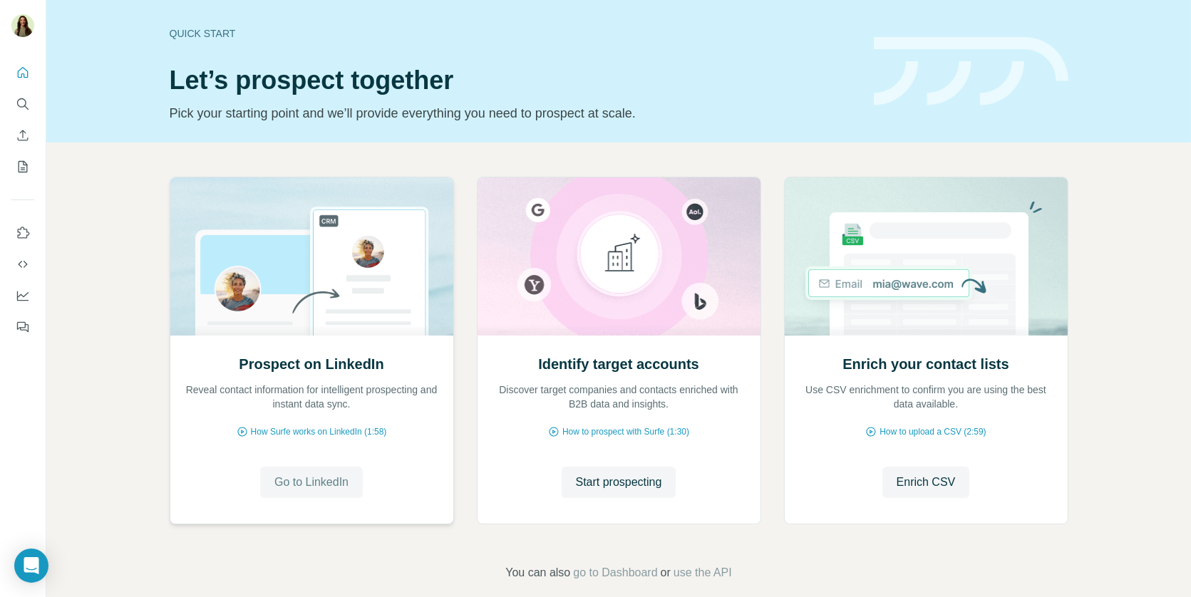
click at [358, 478] on button "Go to LinkedIn" at bounding box center [311, 482] width 103 height 31
click at [596, 488] on span "Start prospecting" at bounding box center [619, 482] width 86 height 17
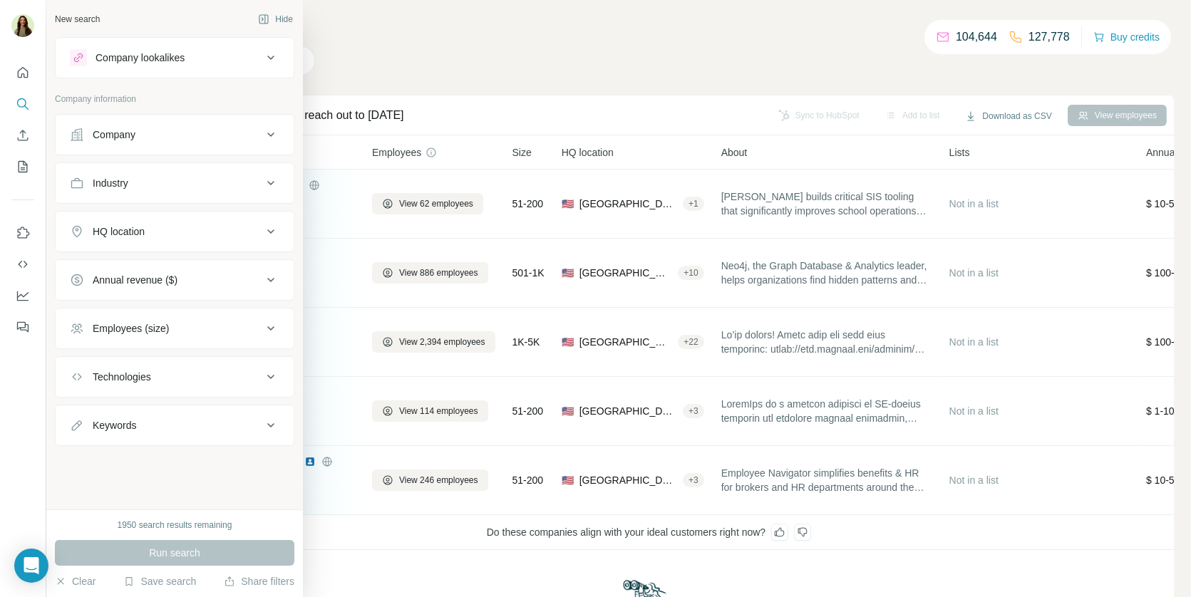
click at [145, 56] on div "Company lookalikes" at bounding box center [139, 58] width 89 height 14
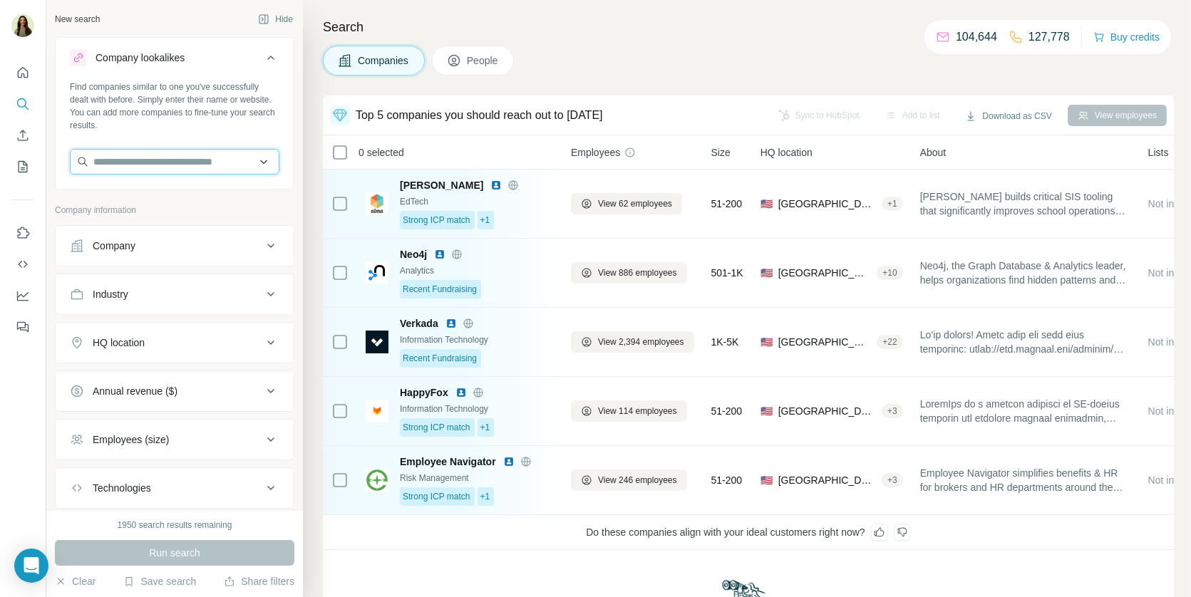
click at [207, 157] on input "text" at bounding box center [175, 162] width 210 height 26
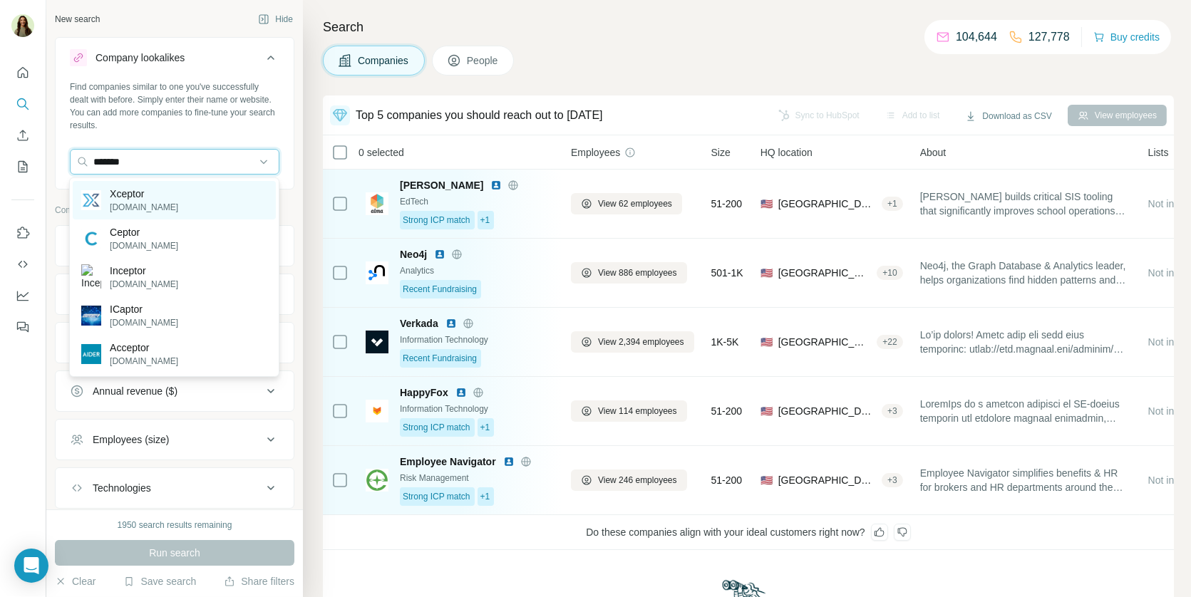
type input "*******"
click at [225, 184] on div "Xceptor xceptor.com" at bounding box center [174, 200] width 203 height 38
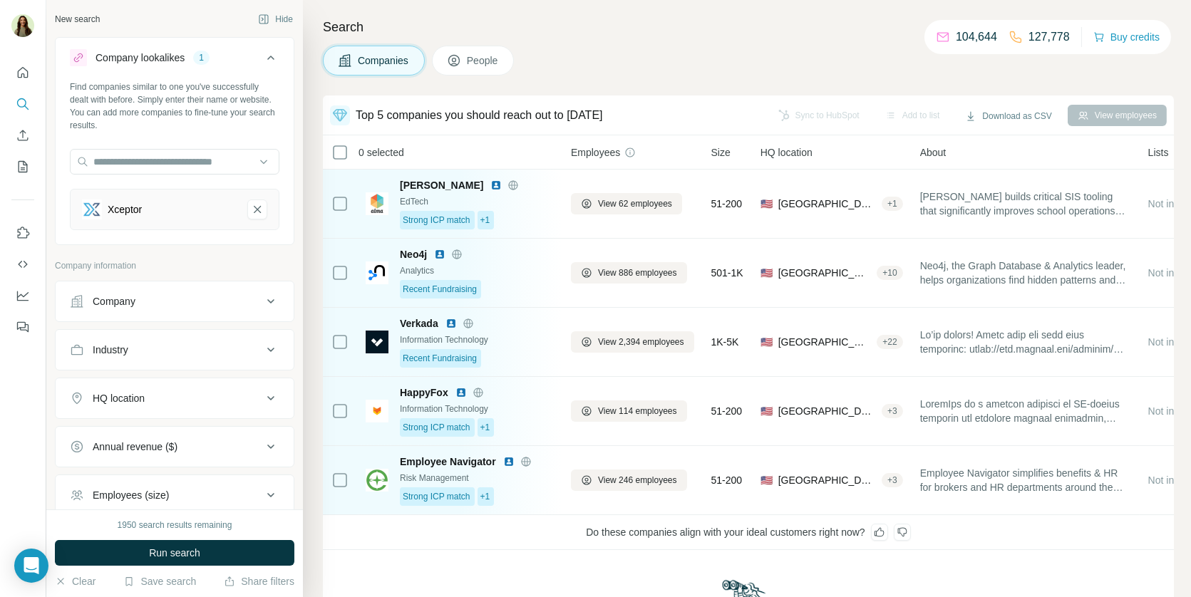
click at [157, 560] on button "Run search" at bounding box center [174, 553] width 239 height 26
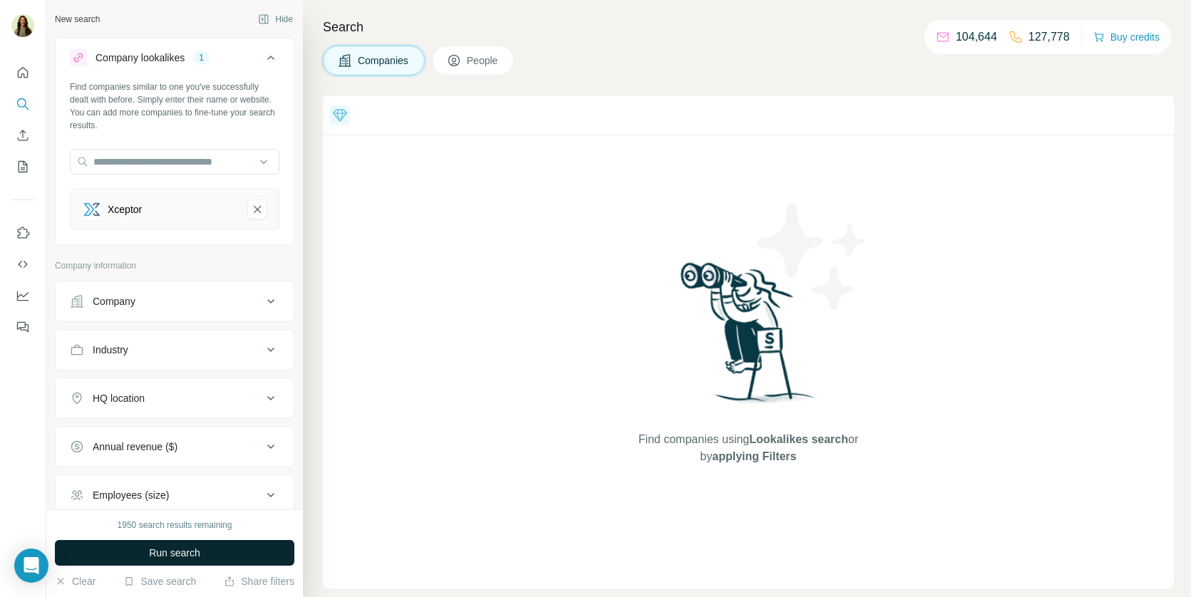
click at [184, 549] on span "Run search" at bounding box center [174, 553] width 51 height 14
click at [259, 205] on icon "Xceptor-remove-button" at bounding box center [257, 209] width 13 height 14
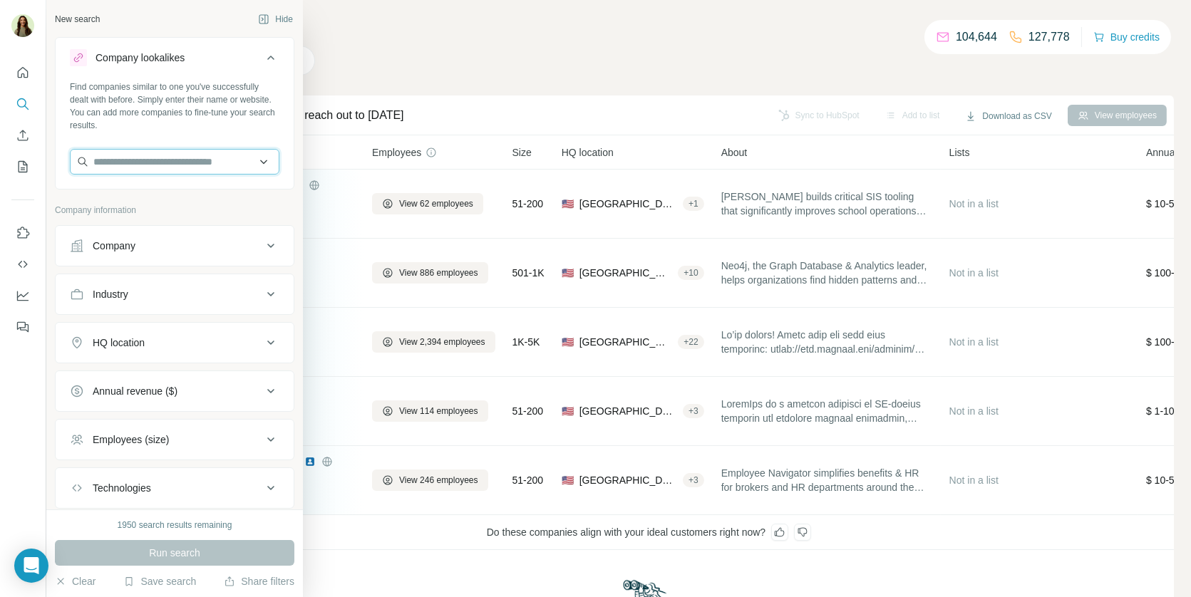
click at [152, 162] on input "text" at bounding box center [175, 162] width 210 height 26
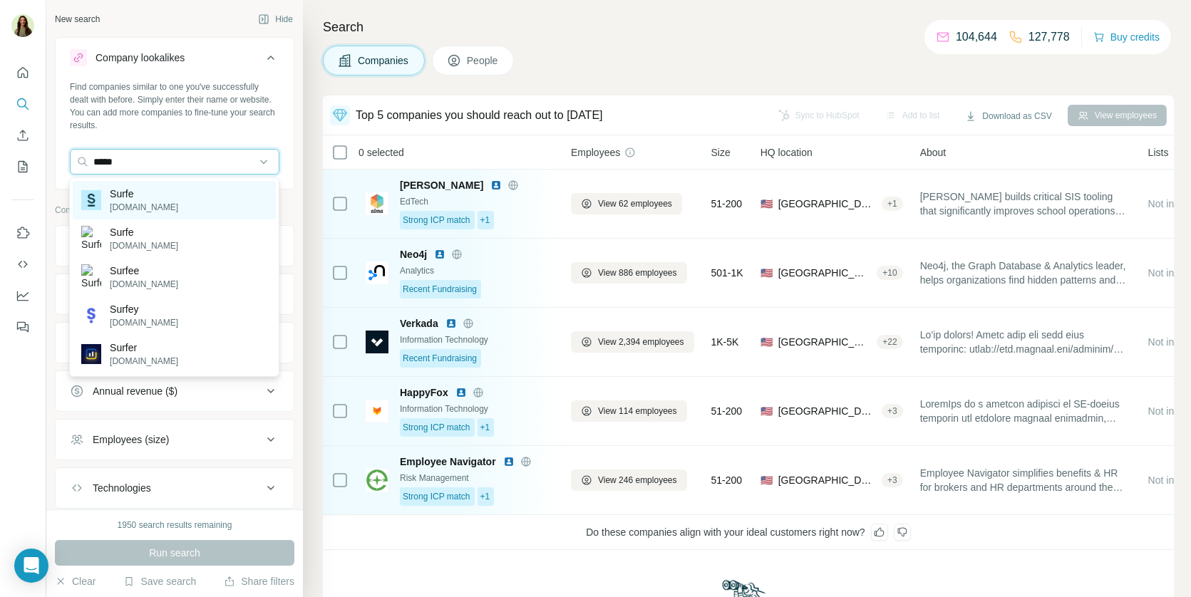
type input "*****"
click at [174, 202] on div "Surfe [DOMAIN_NAME]" at bounding box center [174, 200] width 203 height 38
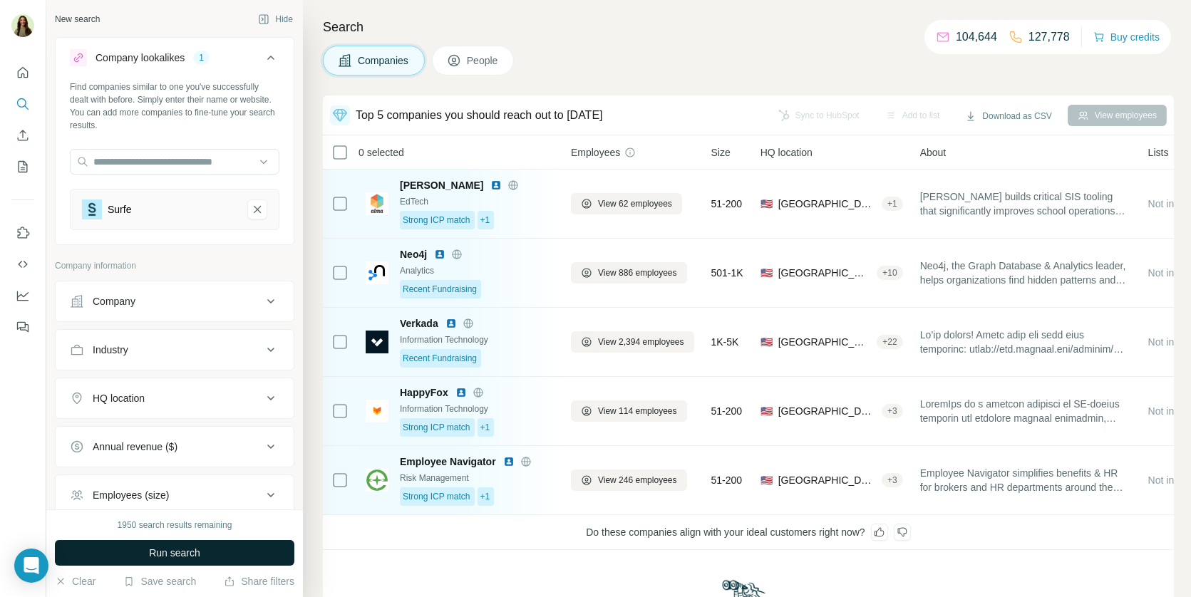
click at [170, 554] on span "Run search" at bounding box center [174, 553] width 51 height 14
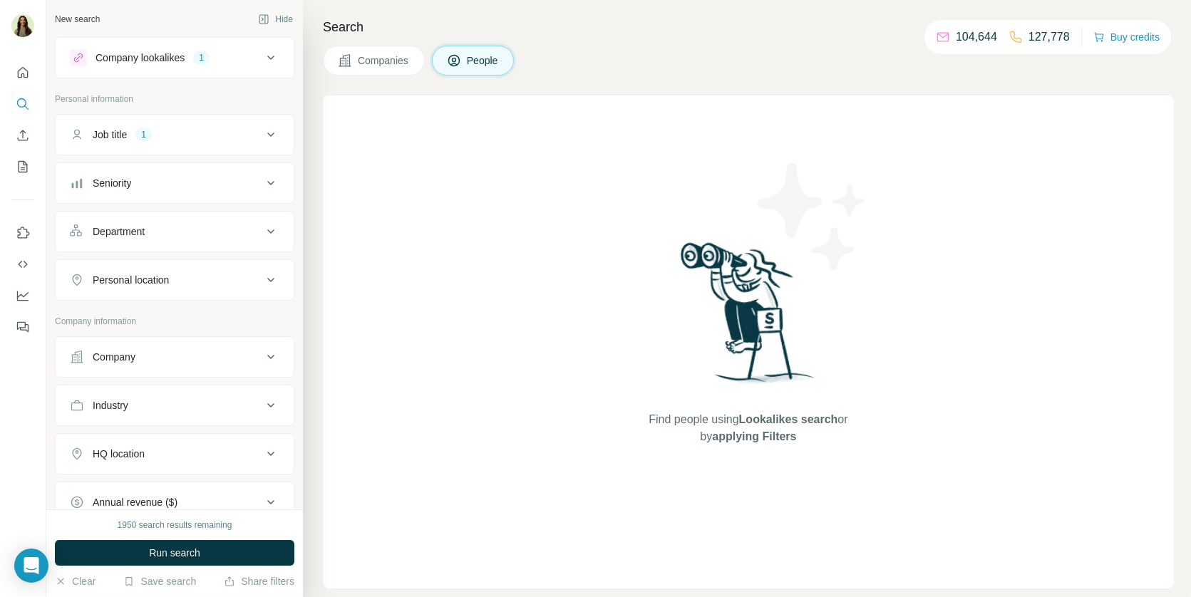
click at [212, 153] on div "Job title 1" at bounding box center [174, 134] width 239 height 41
click at [205, 135] on div "Job title 1" at bounding box center [166, 135] width 192 height 14
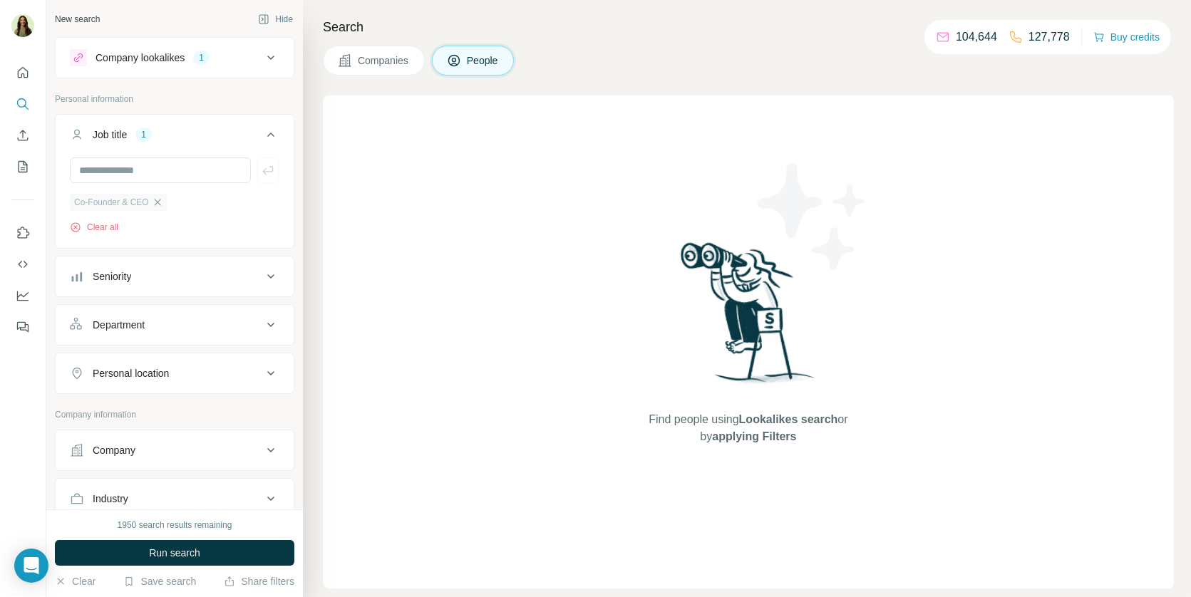
click at [161, 198] on icon "button" at bounding box center [157, 202] width 11 height 11
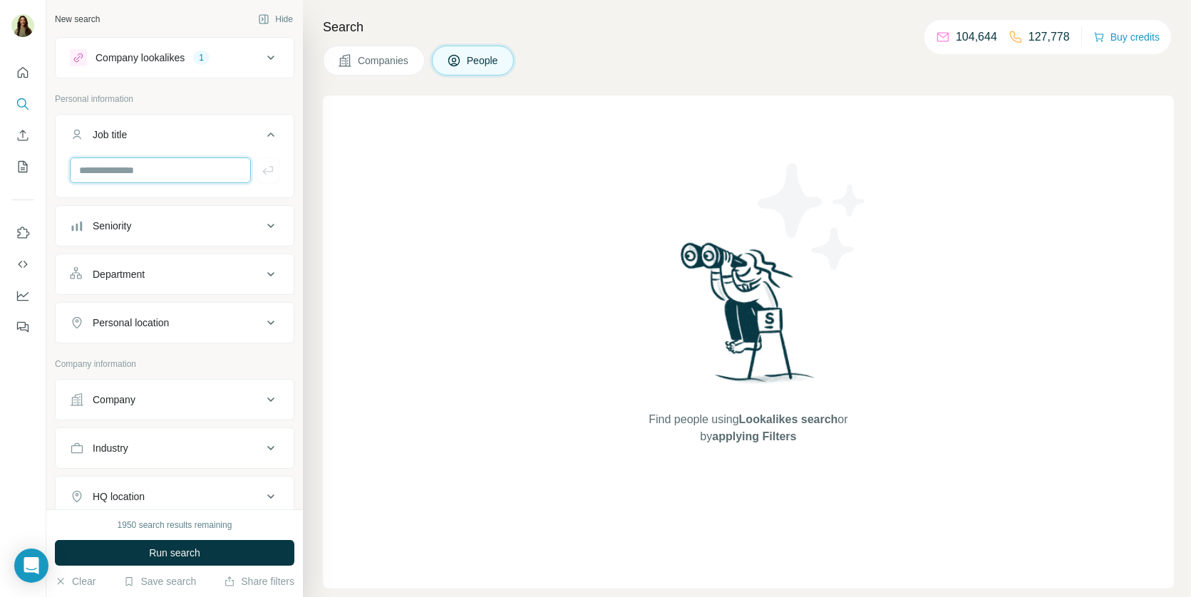
click at [143, 166] on input "text" at bounding box center [160, 170] width 181 height 26
type input "***"
click at [152, 167] on input "text" at bounding box center [160, 170] width 181 height 26
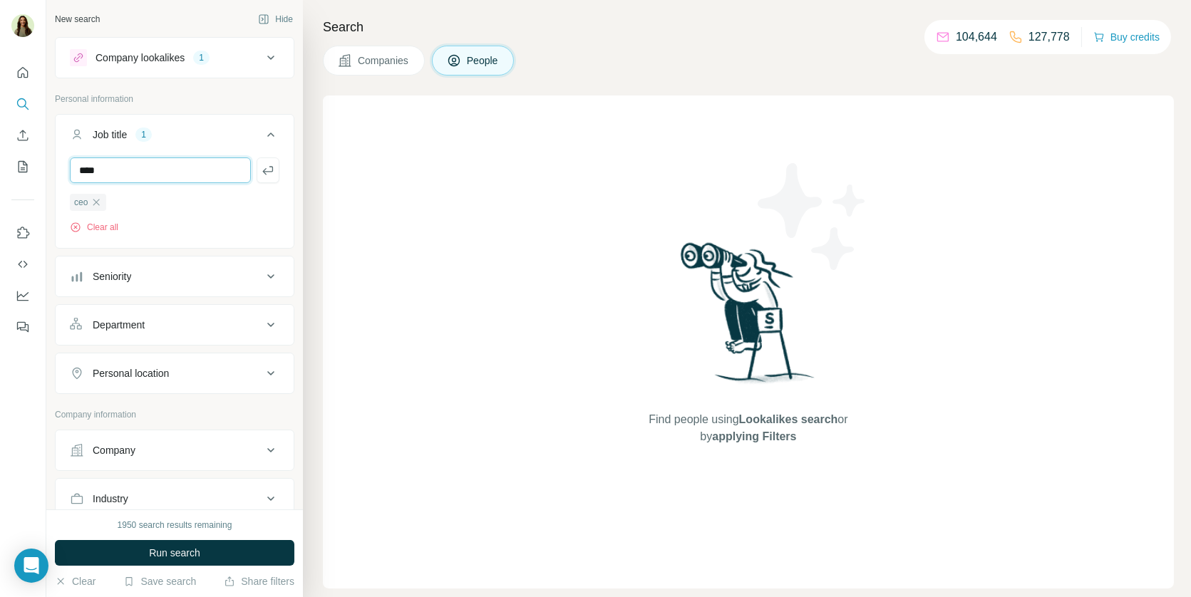
type input "**********"
click at [265, 163] on icon "button" at bounding box center [268, 170] width 14 height 14
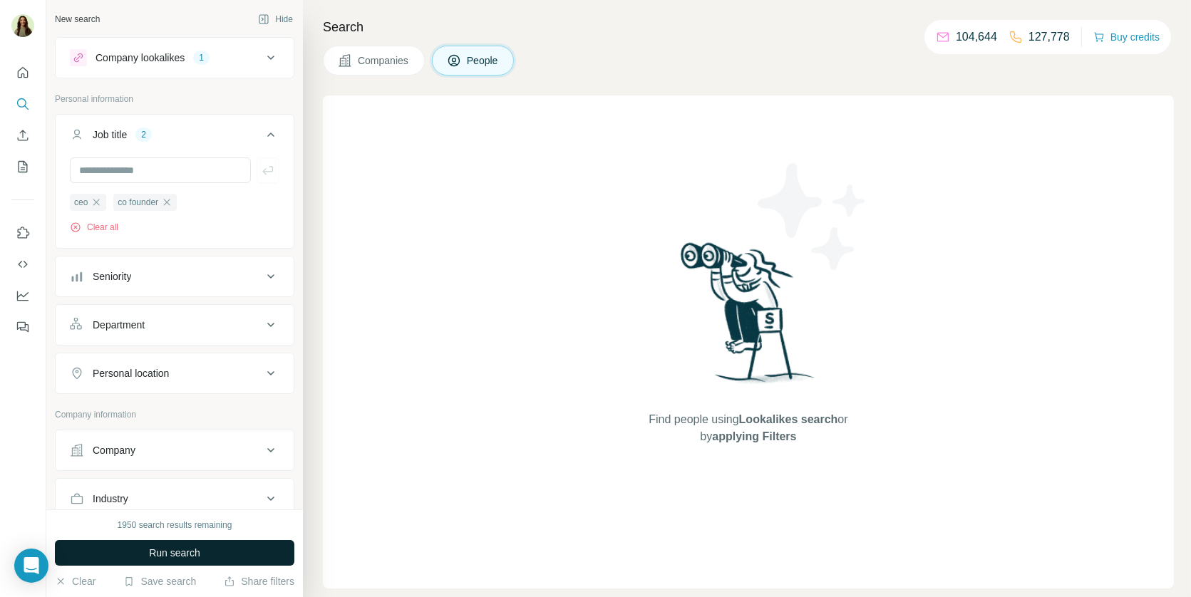
click at [178, 555] on span "Run search" at bounding box center [174, 553] width 51 height 14
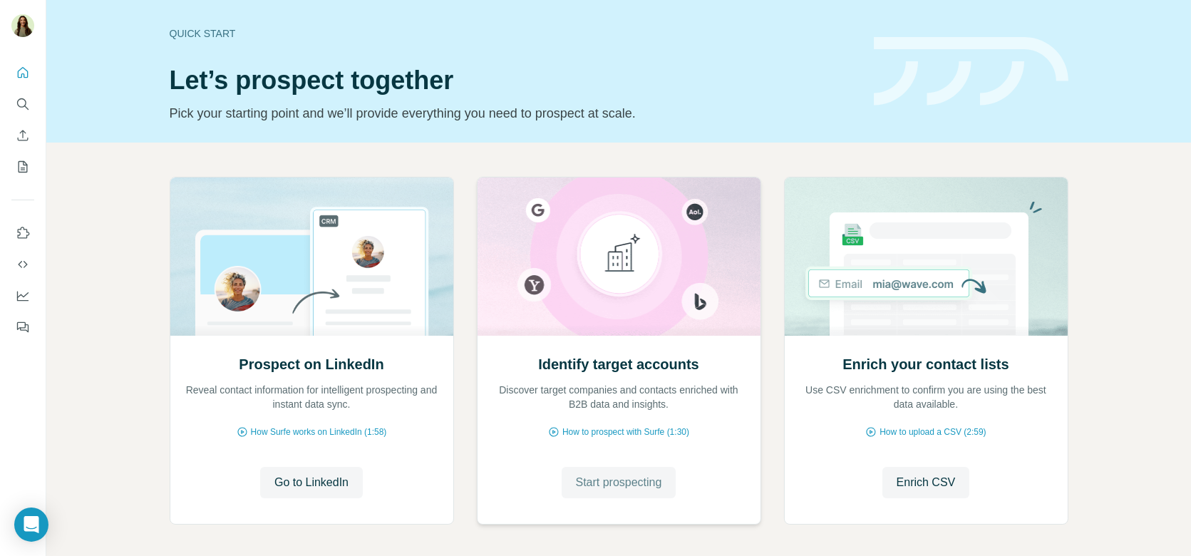
click at [589, 472] on button "Start prospecting" at bounding box center [619, 482] width 115 height 31
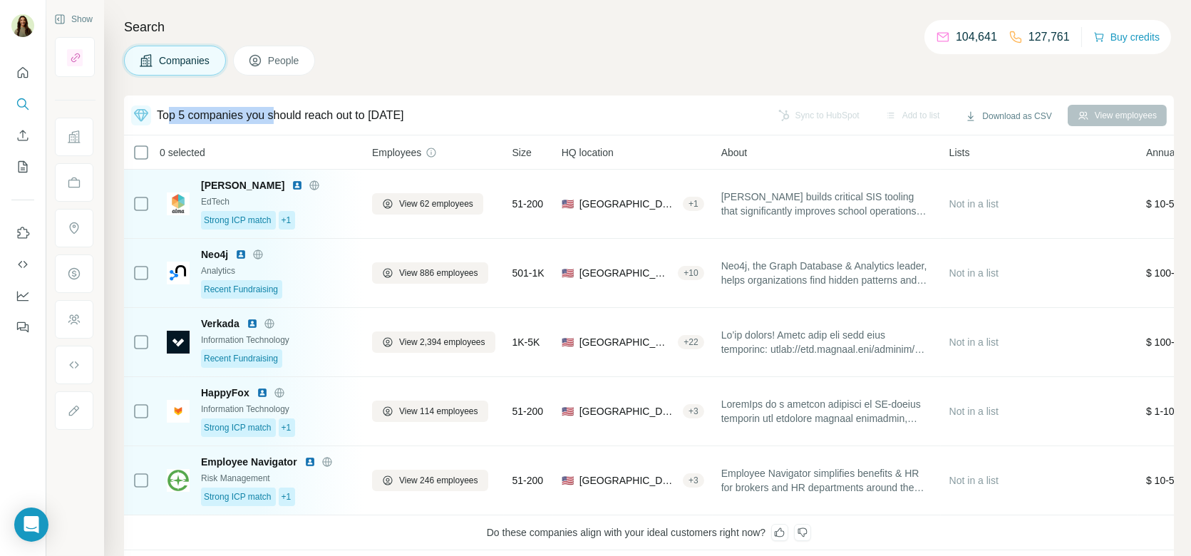
drag, startPoint x: 172, startPoint y: 110, endPoint x: 283, endPoint y: 112, distance: 111.2
click at [283, 112] on div "Top 5 companies you should reach out to [DATE]" at bounding box center [280, 115] width 247 height 17
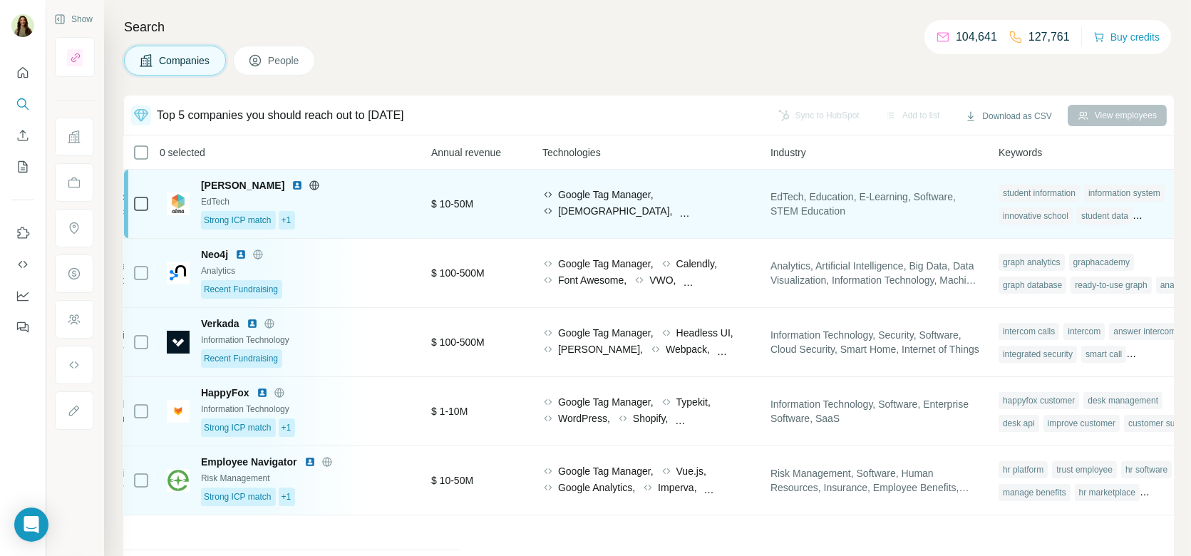
scroll to position [0, 765]
